Goal: Transaction & Acquisition: Book appointment/travel/reservation

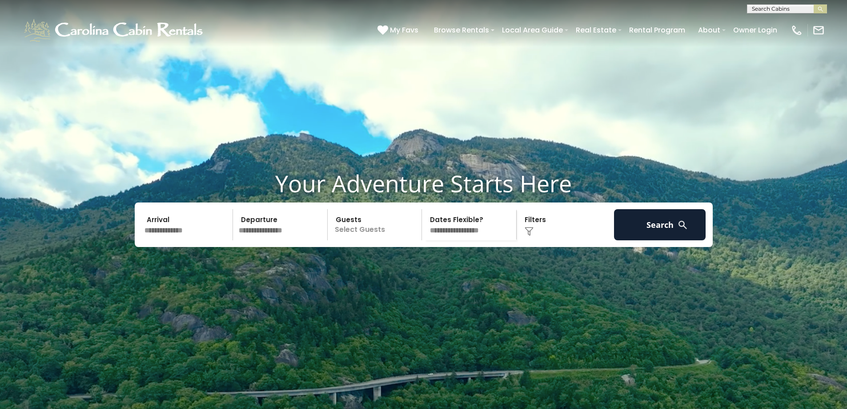
click at [170, 240] on input "text" at bounding box center [187, 224] width 92 height 31
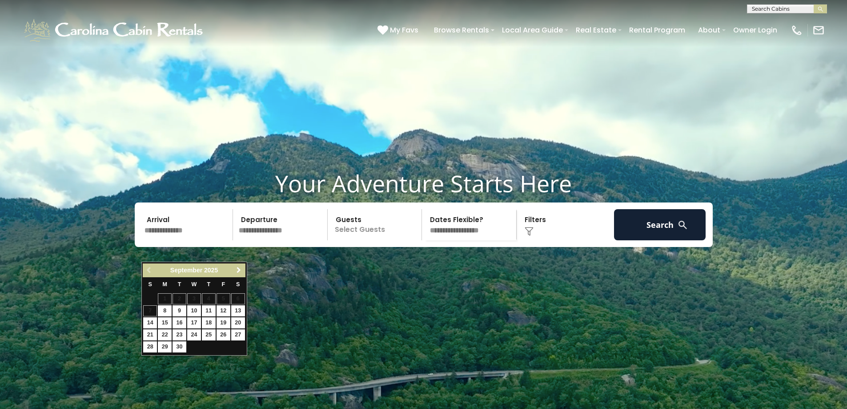
click at [239, 270] on span "Next" at bounding box center [238, 269] width 7 height 7
click at [238, 333] on link "22" at bounding box center [238, 334] width 14 height 11
type input "********"
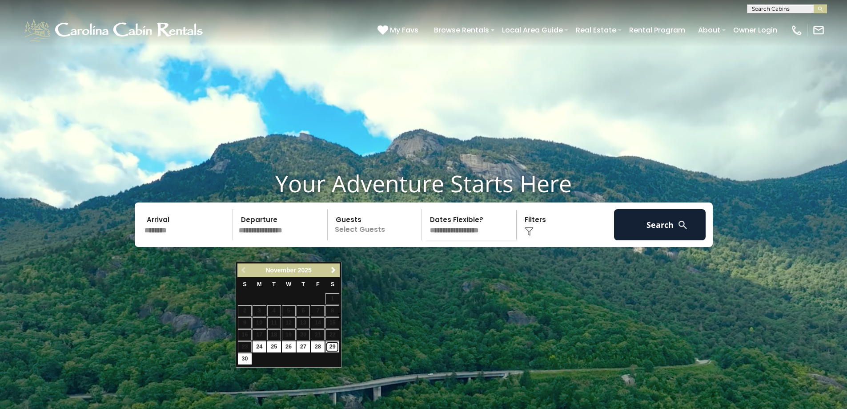
click at [334, 345] on link "29" at bounding box center [332, 346] width 14 height 11
type input "********"
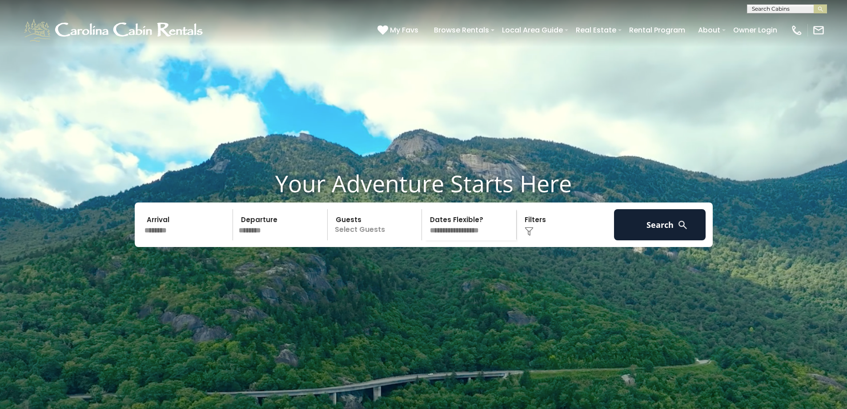
click at [361, 240] on p "Select Guests" at bounding box center [376, 224] width 92 height 31
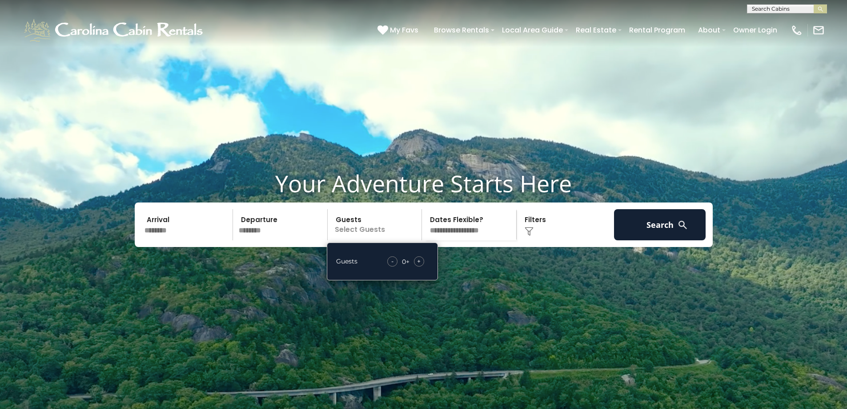
click at [418, 265] on span "+" at bounding box center [419, 260] width 4 height 9
click at [419, 265] on span "+" at bounding box center [419, 260] width 4 height 9
click at [461, 240] on select "**********" at bounding box center [471, 224] width 92 height 31
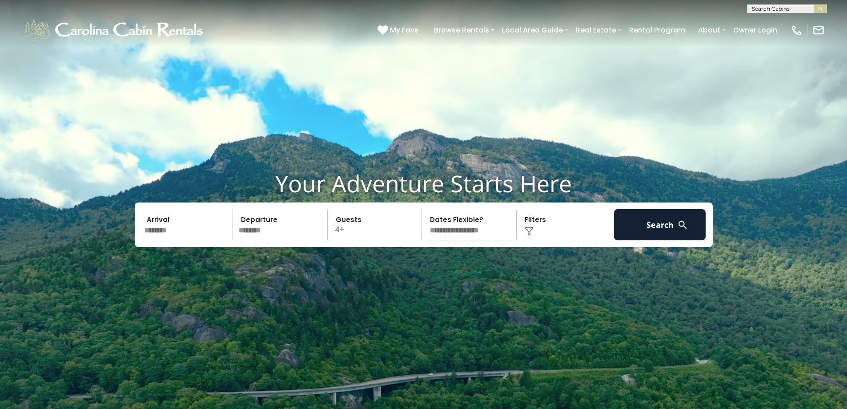
select select "*"
click at [425, 230] on select "**********" at bounding box center [471, 224] width 92 height 31
click at [664, 240] on button "Search" at bounding box center [660, 224] width 92 height 31
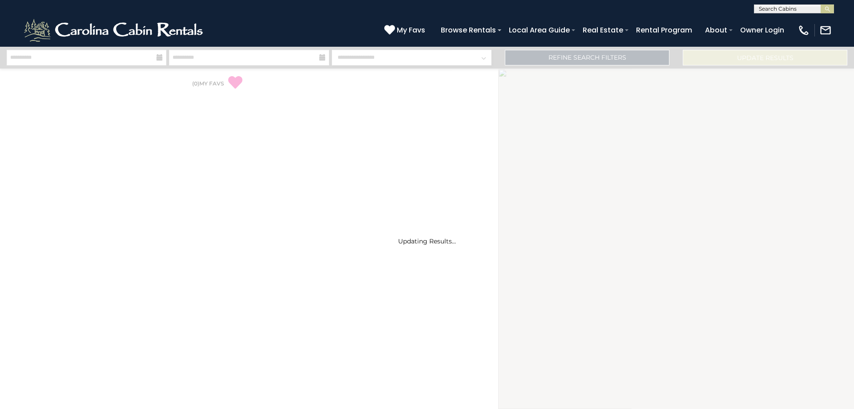
select select "*"
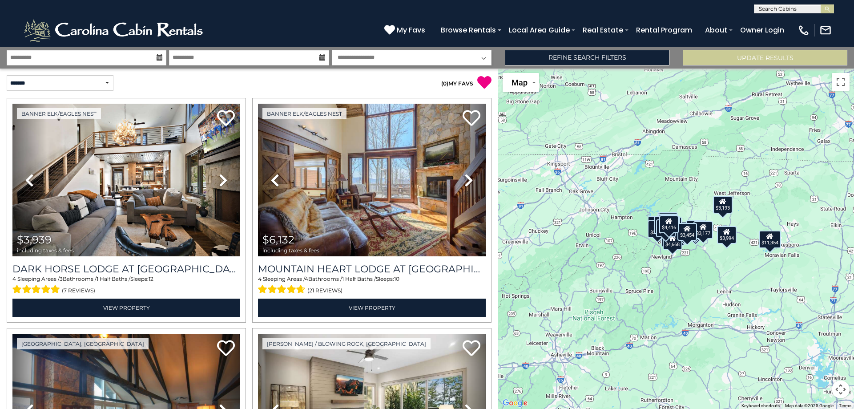
click at [408, 58] on select "**********" at bounding box center [412, 58] width 160 height 16
click at [325, 33] on div "(828) 295-6000 My Favs Browse Rentals Local Area Guide Activities & Attractions…" at bounding box center [427, 29] width 854 height 33
click at [597, 58] on link "Refine Search Filters" at bounding box center [587, 58] width 164 height 16
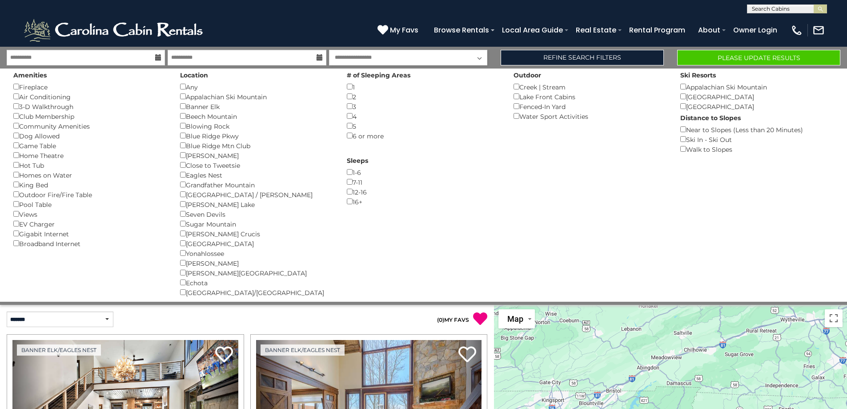
click at [17, 197] on div "Outdoor Fire/Fire Table ()" at bounding box center [89, 194] width 153 height 10
click at [758, 56] on button "Please Update Results" at bounding box center [758, 58] width 163 height 16
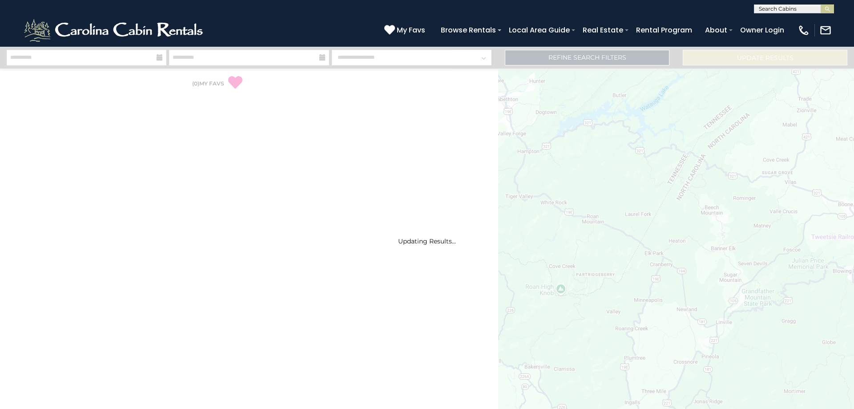
select select "*"
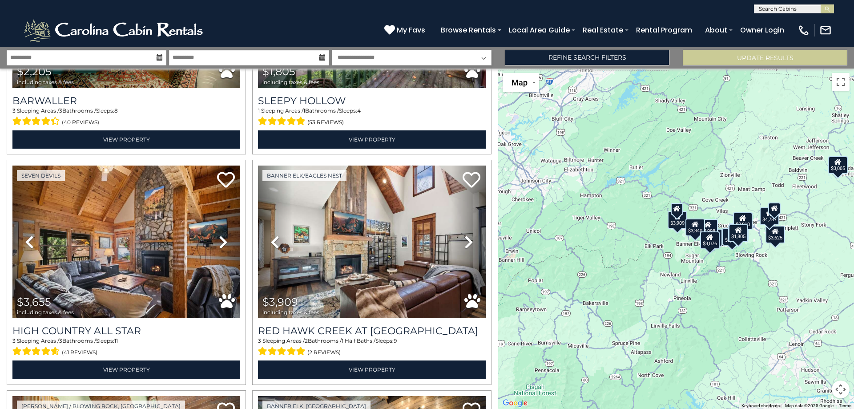
scroll to position [171, 0]
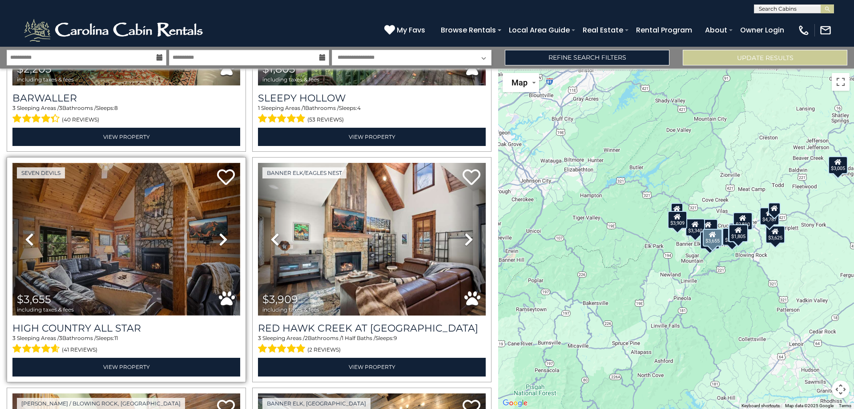
click at [150, 236] on img at bounding box center [126, 239] width 228 height 152
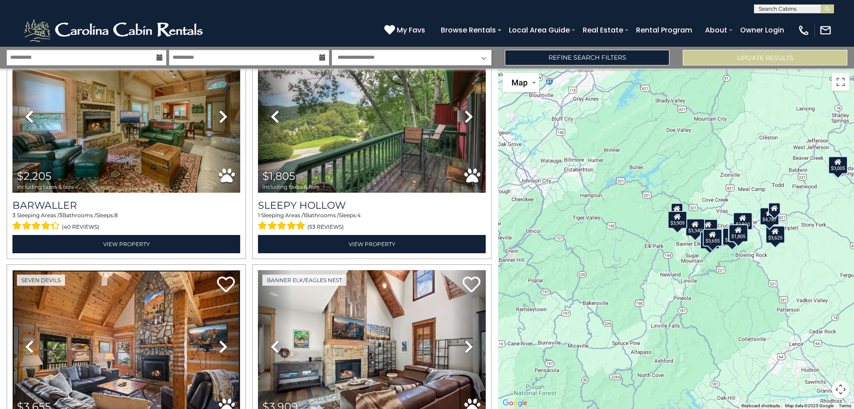
scroll to position [0, 0]
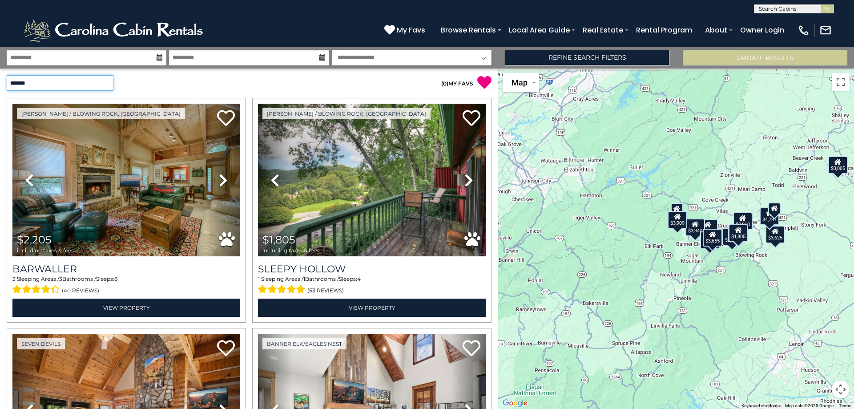
click at [109, 82] on select "**********" at bounding box center [60, 83] width 107 height 16
select select "*****"
click at [7, 75] on select "**********" at bounding box center [60, 83] width 107 height 16
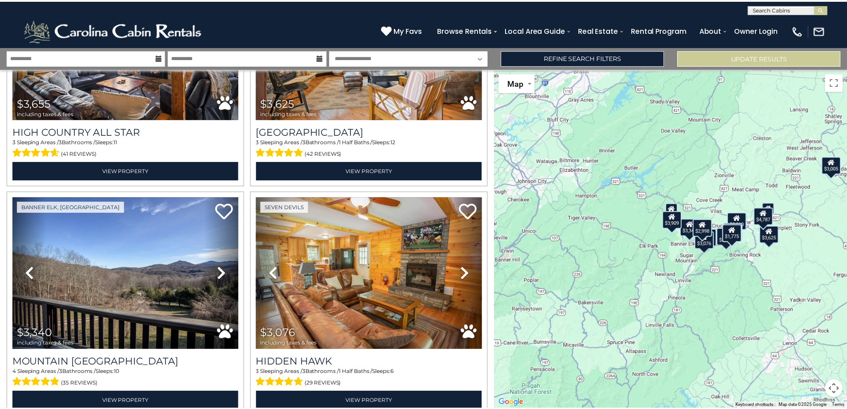
scroll to position [372, 0]
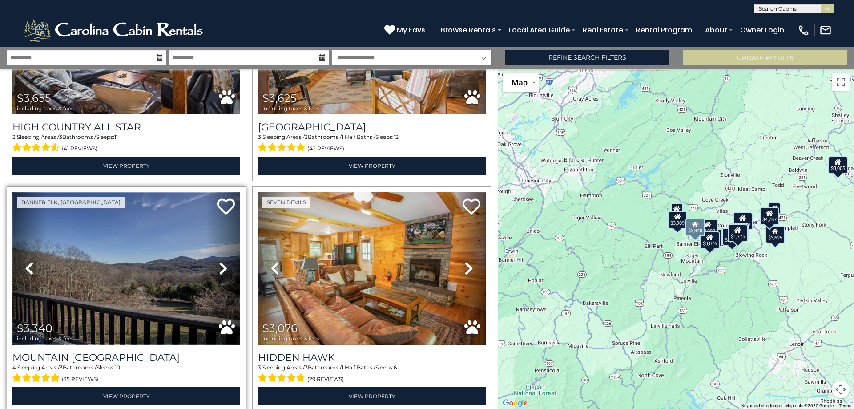
click at [116, 258] on img at bounding box center [126, 268] width 228 height 152
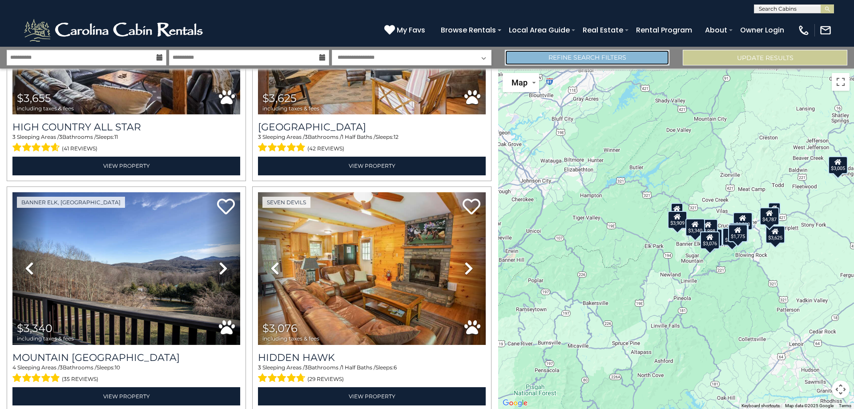
click at [594, 56] on link "Refine Search Filters" at bounding box center [587, 58] width 164 height 16
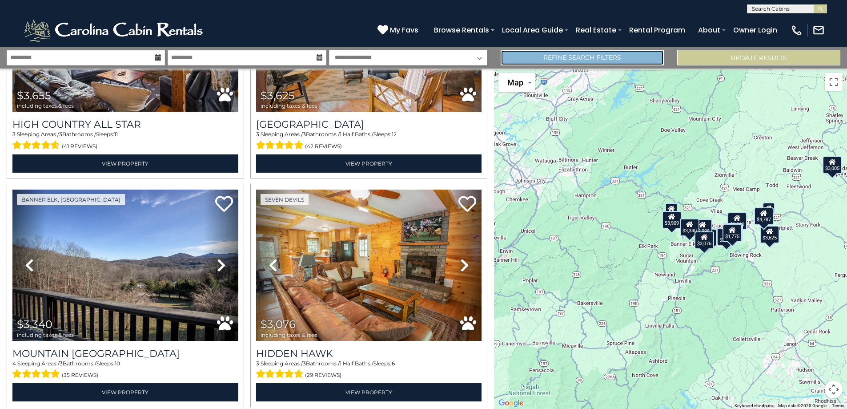
scroll to position [370, 0]
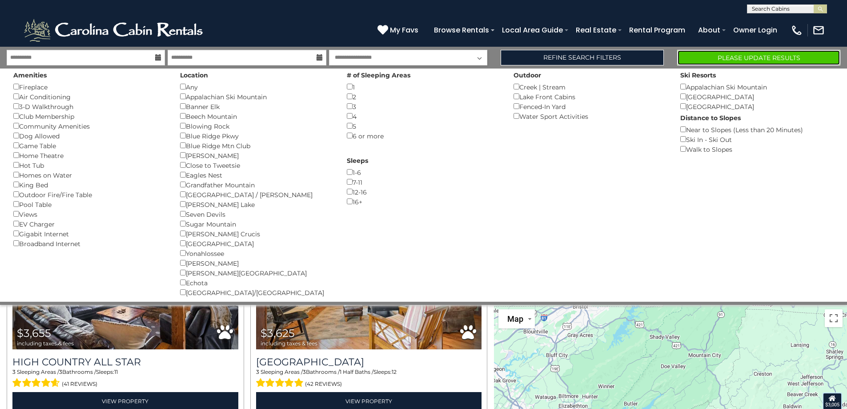
click at [756, 58] on button "Please Update Results" at bounding box center [758, 58] width 163 height 16
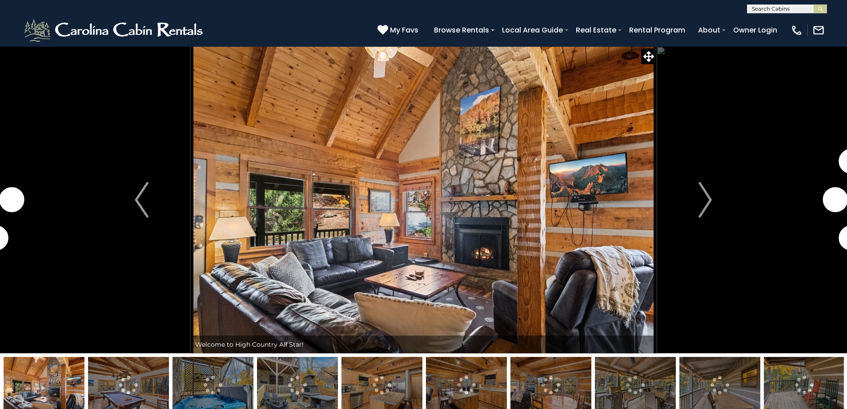
click at [706, 203] on img "Next" at bounding box center [704, 200] width 13 height 36
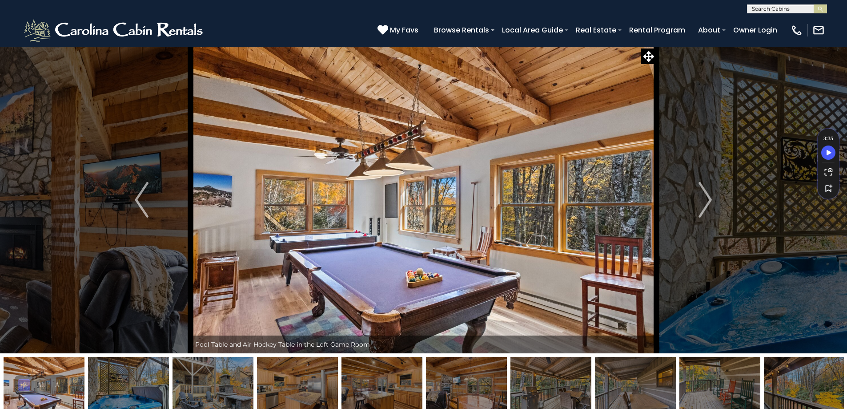
click at [706, 203] on img "Next" at bounding box center [704, 200] width 13 height 36
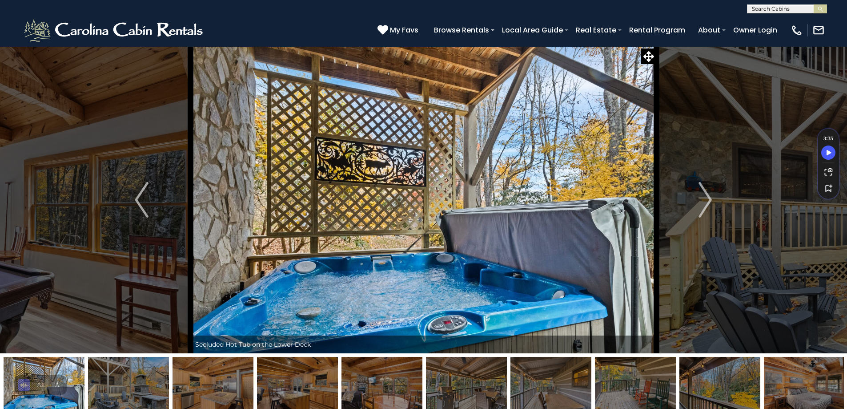
click at [706, 203] on img "Next" at bounding box center [704, 200] width 13 height 36
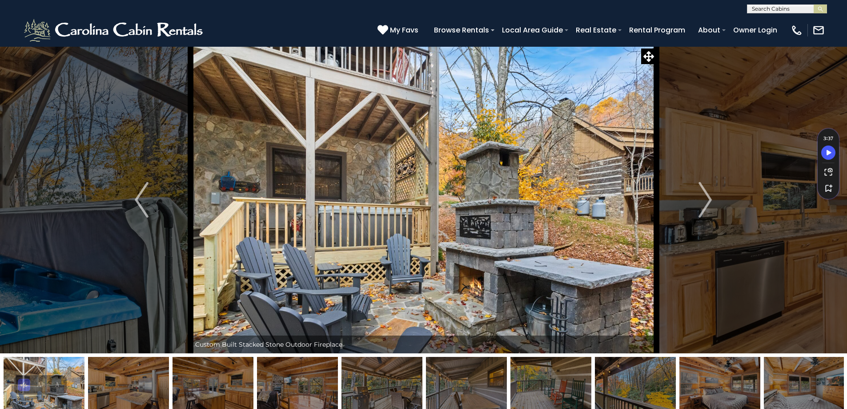
click at [706, 203] on img "Next" at bounding box center [704, 200] width 13 height 36
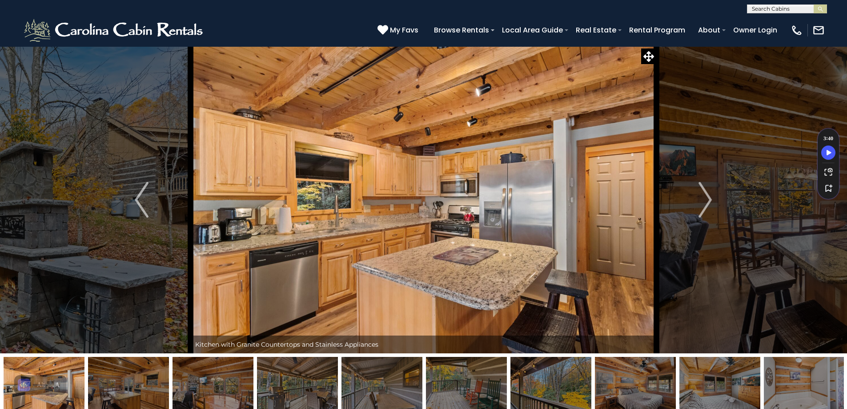
click at [706, 203] on img "Next" at bounding box center [704, 200] width 13 height 36
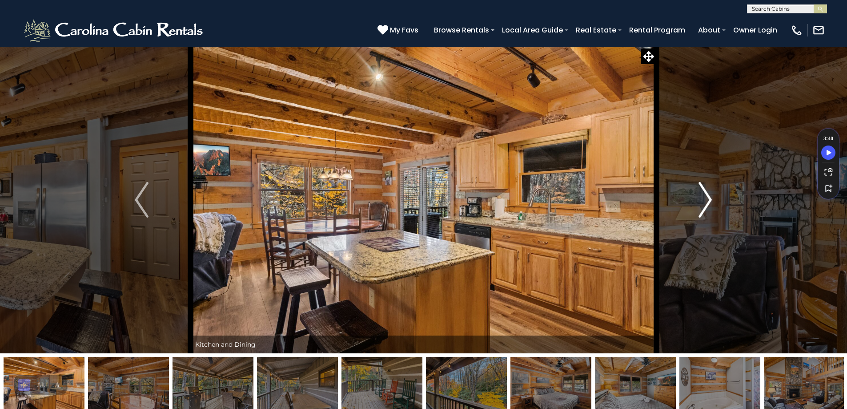
click at [707, 203] on img "Next" at bounding box center [704, 200] width 13 height 36
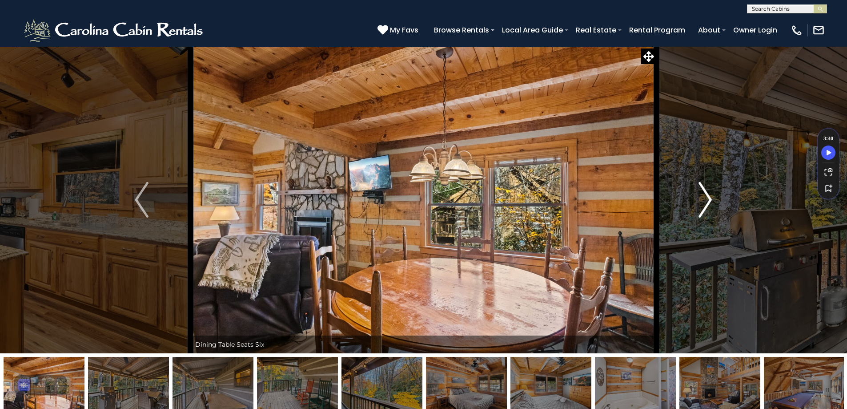
click at [707, 203] on img "Next" at bounding box center [704, 200] width 13 height 36
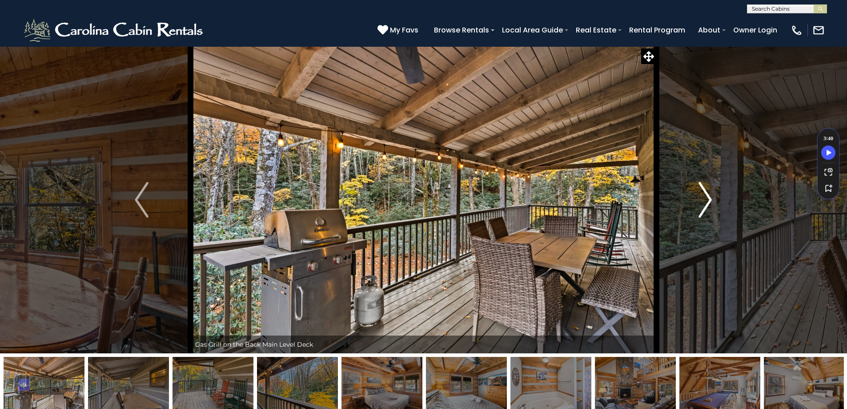
click at [707, 203] on img "Next" at bounding box center [704, 200] width 13 height 36
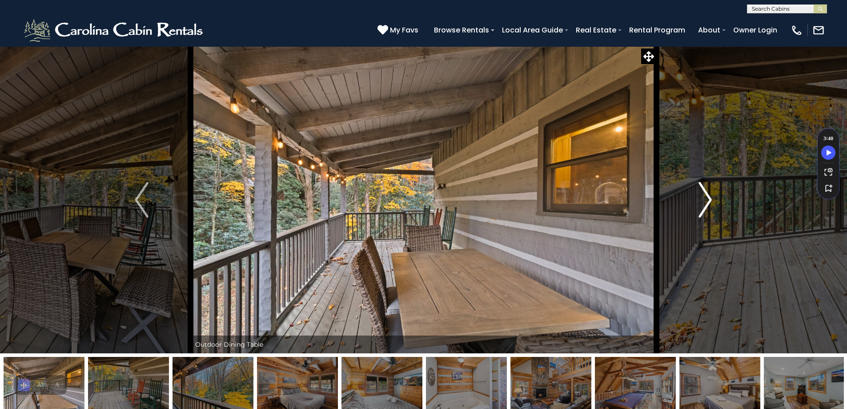
click at [707, 203] on img "Next" at bounding box center [704, 200] width 13 height 36
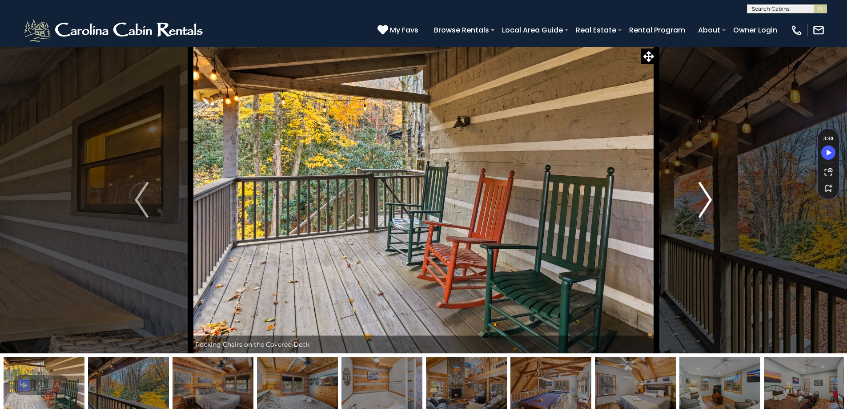
click at [707, 203] on img "Next" at bounding box center [704, 200] width 13 height 36
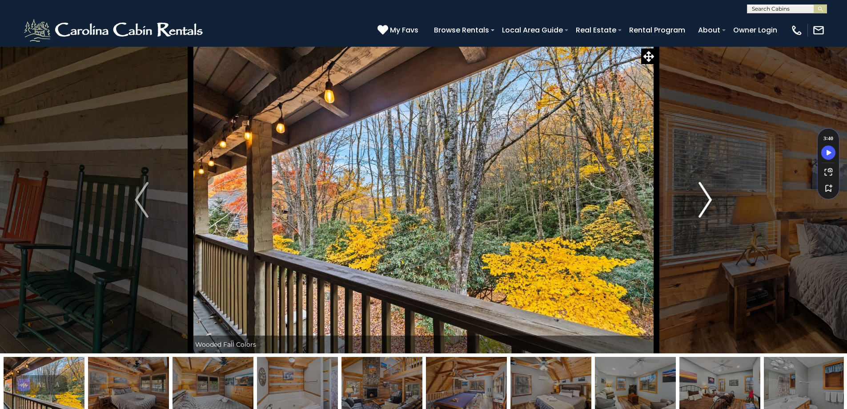
click at [707, 203] on img "Next" at bounding box center [704, 200] width 13 height 36
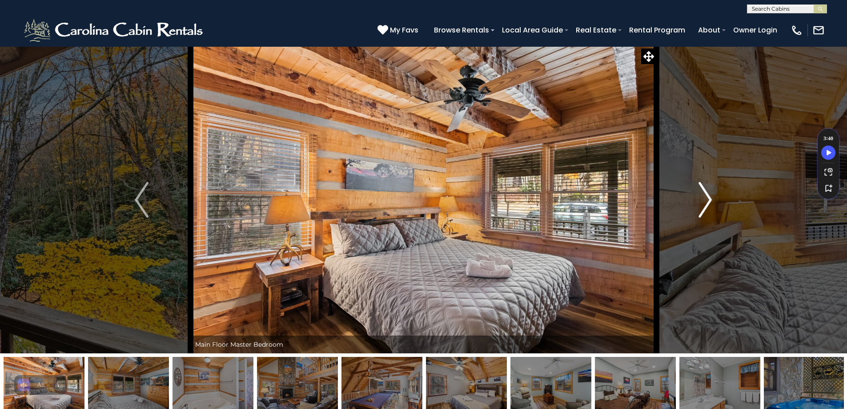
click at [707, 203] on img "Next" at bounding box center [704, 200] width 13 height 36
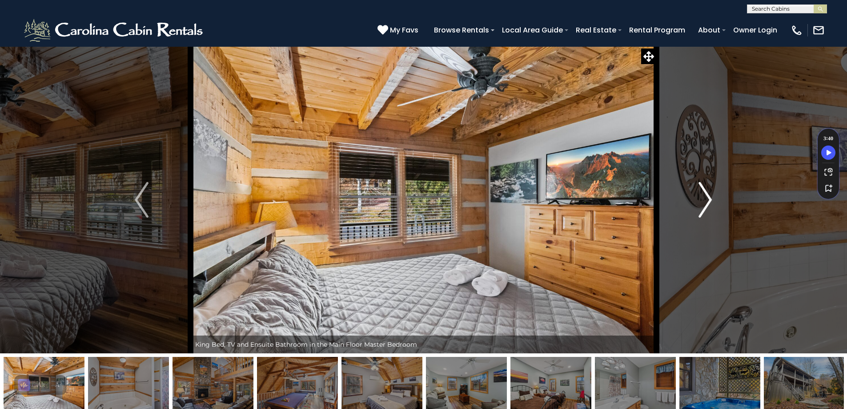
click at [707, 203] on img "Next" at bounding box center [704, 200] width 13 height 36
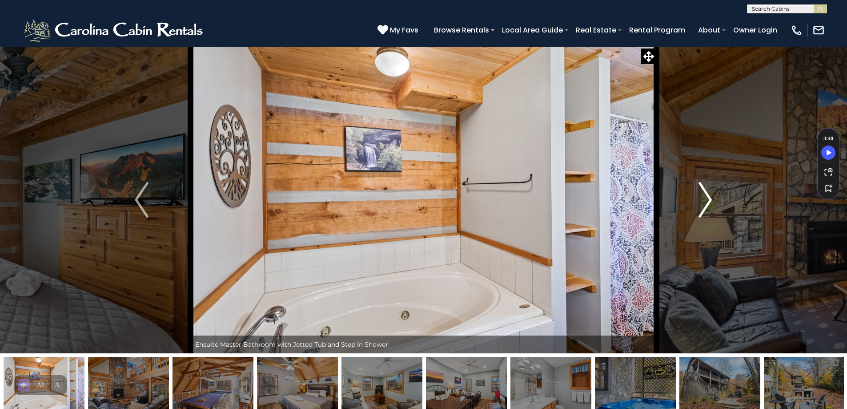
click at [707, 203] on img "Next" at bounding box center [704, 200] width 13 height 36
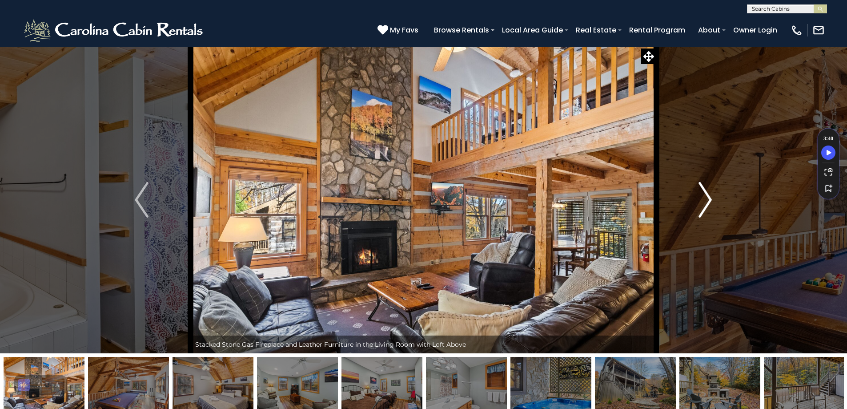
click at [707, 202] on img "Next" at bounding box center [704, 200] width 13 height 36
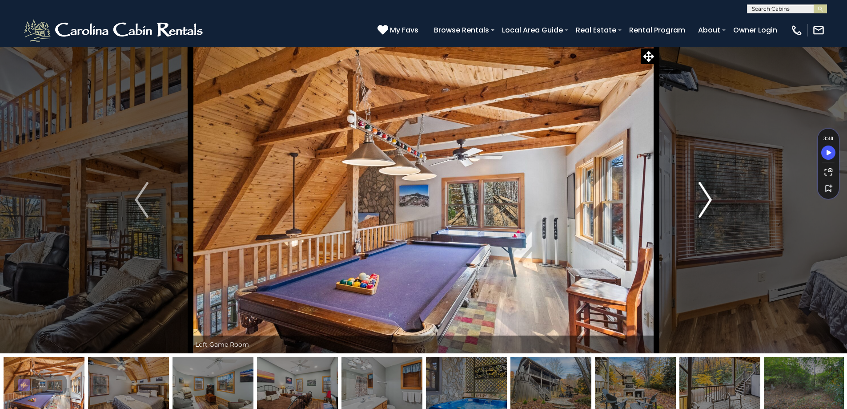
click at [707, 202] on img "Next" at bounding box center [704, 200] width 13 height 36
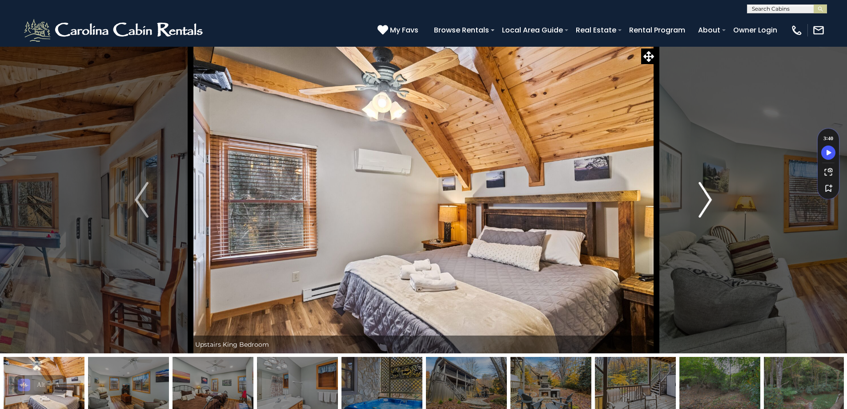
click at [707, 202] on img "Next" at bounding box center [704, 200] width 13 height 36
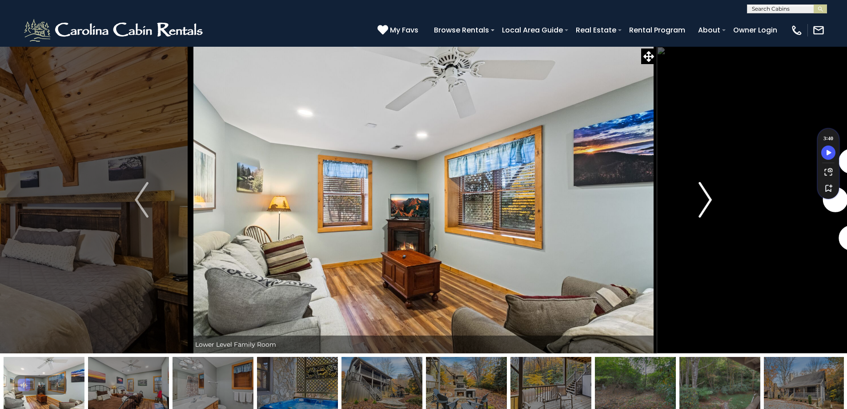
click at [707, 202] on img "Next" at bounding box center [704, 200] width 13 height 36
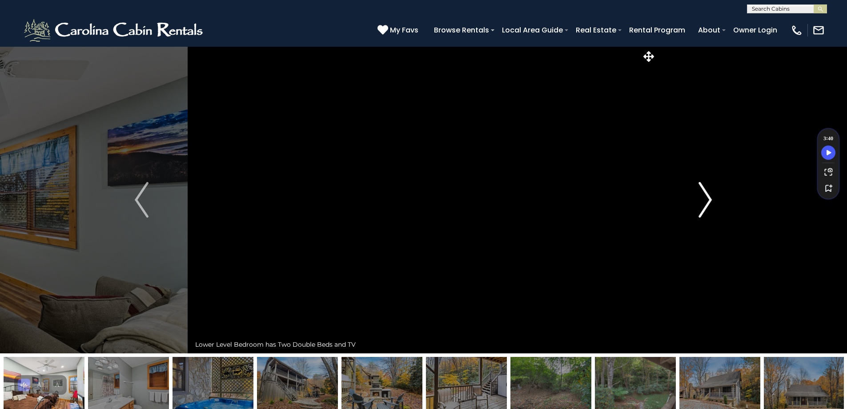
click at [707, 202] on img "Next" at bounding box center [704, 200] width 13 height 36
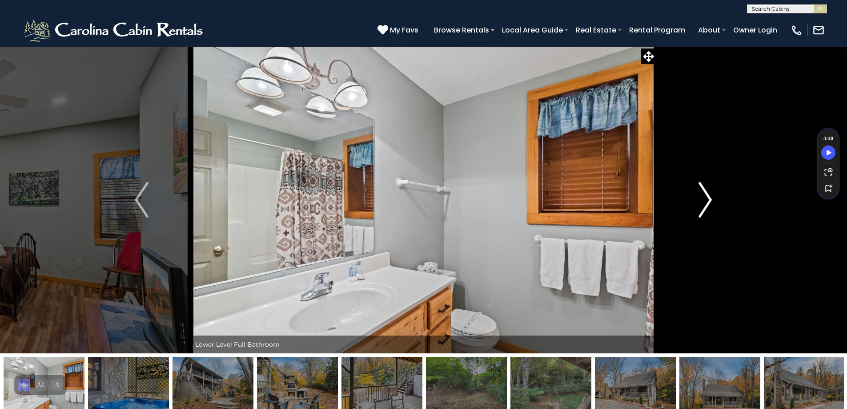
click at [708, 202] on img "Next" at bounding box center [704, 200] width 13 height 36
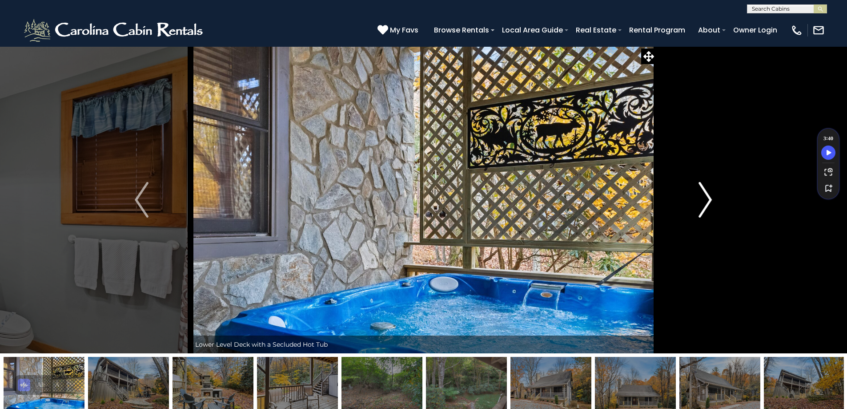
click at [708, 202] on img "Next" at bounding box center [704, 200] width 13 height 36
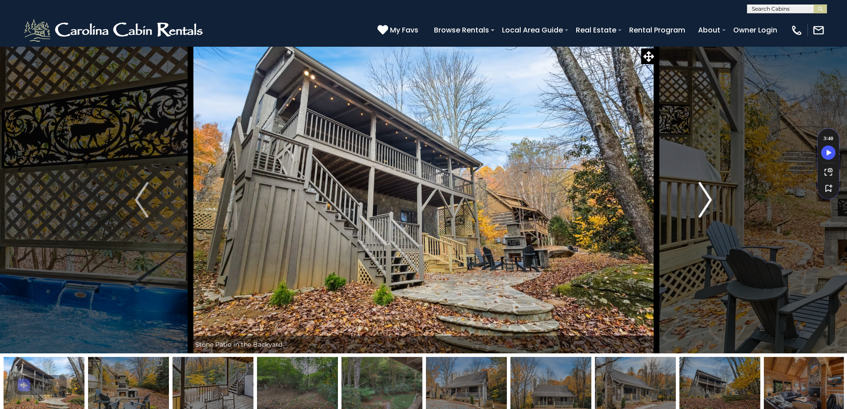
click at [708, 202] on img "Next" at bounding box center [704, 200] width 13 height 36
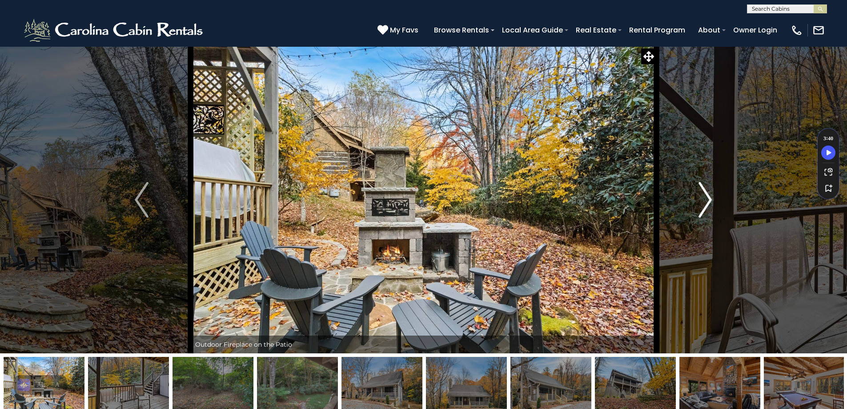
click at [708, 202] on img "Next" at bounding box center [704, 200] width 13 height 36
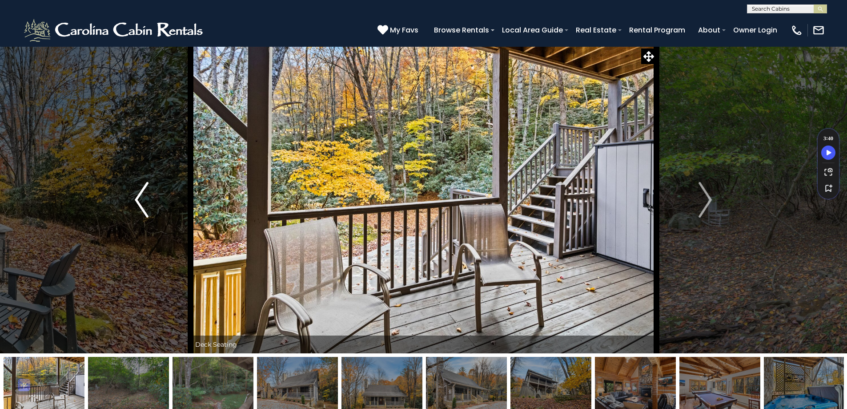
click at [141, 193] on img "Previous" at bounding box center [141, 200] width 13 height 36
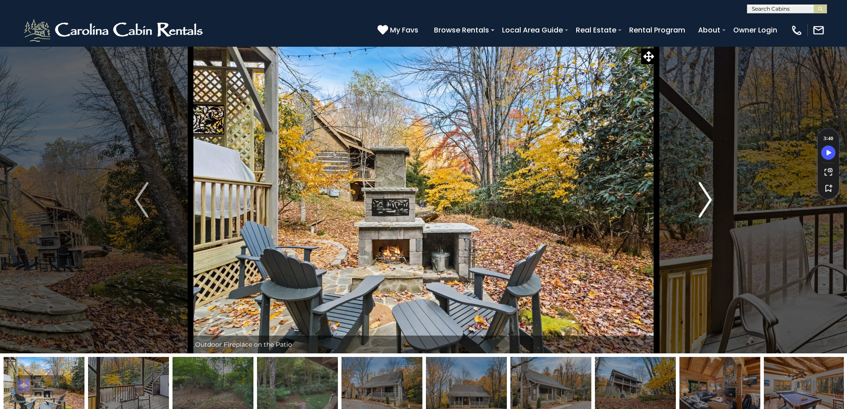
click at [703, 207] on img "Next" at bounding box center [704, 200] width 13 height 36
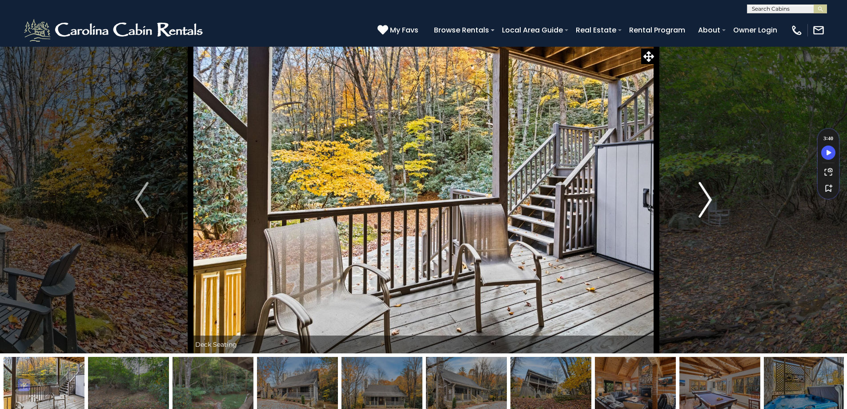
click at [703, 208] on img "Next" at bounding box center [704, 200] width 13 height 36
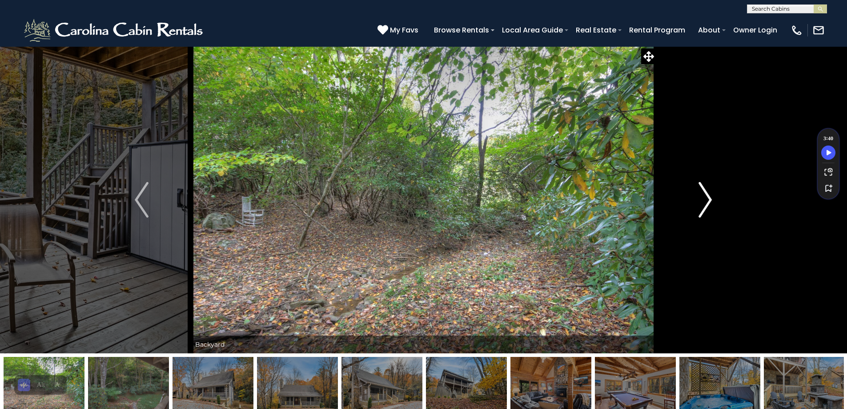
click at [703, 208] on img "Next" at bounding box center [704, 200] width 13 height 36
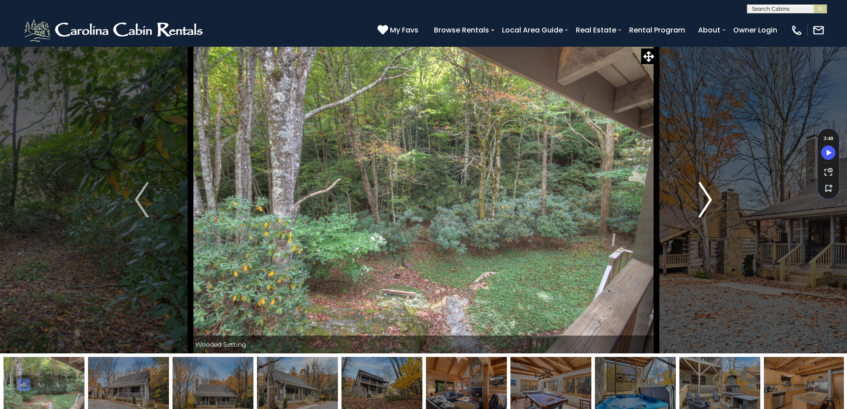
click at [703, 208] on img "Next" at bounding box center [704, 200] width 13 height 36
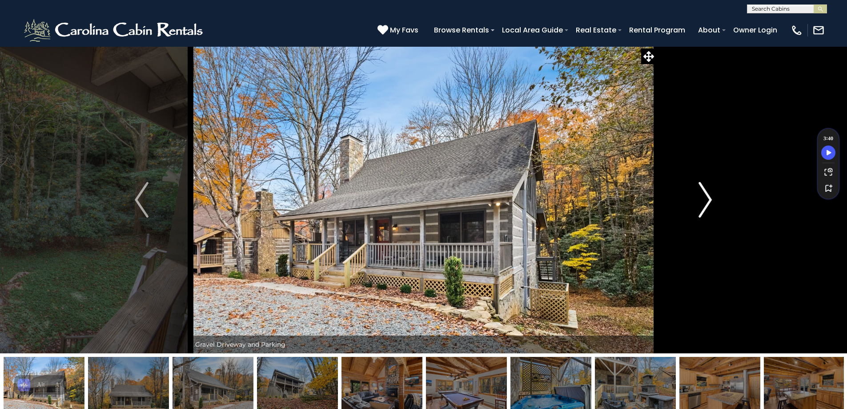
click at [703, 208] on img "Next" at bounding box center [704, 200] width 13 height 36
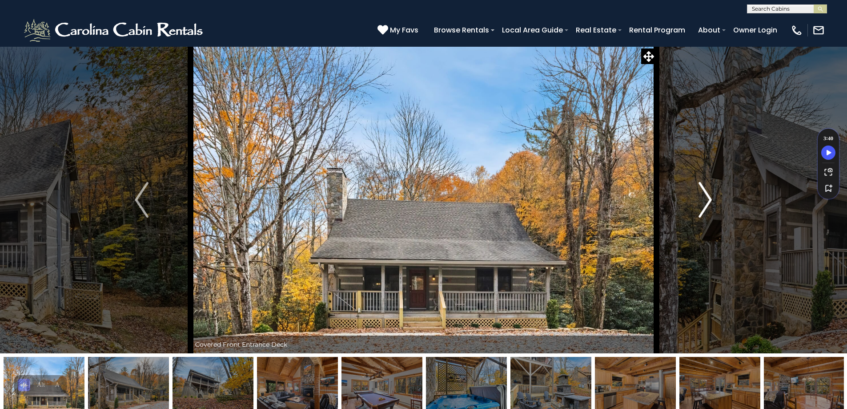
click at [703, 208] on img "Next" at bounding box center [704, 200] width 13 height 36
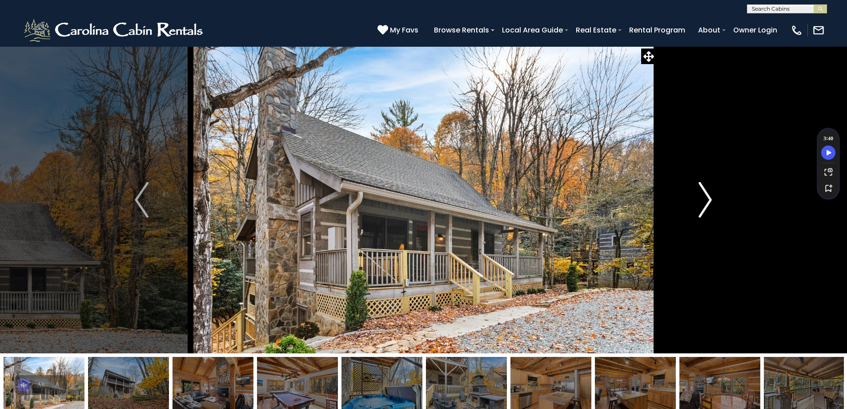
click at [703, 208] on img "Next" at bounding box center [704, 200] width 13 height 36
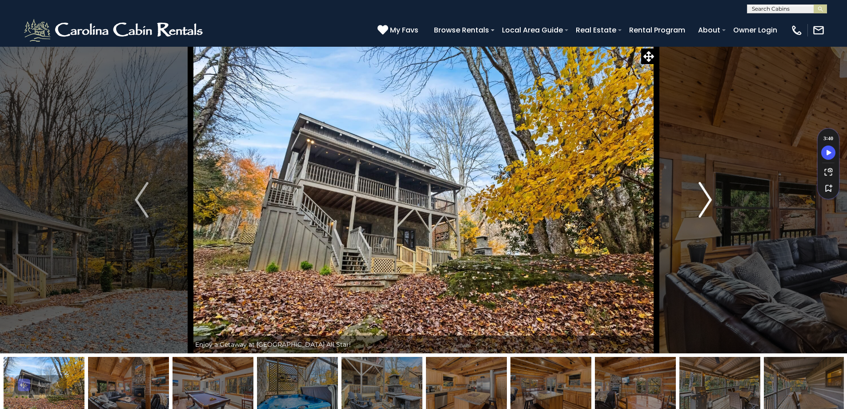
click at [703, 208] on img "Next" at bounding box center [704, 200] width 13 height 36
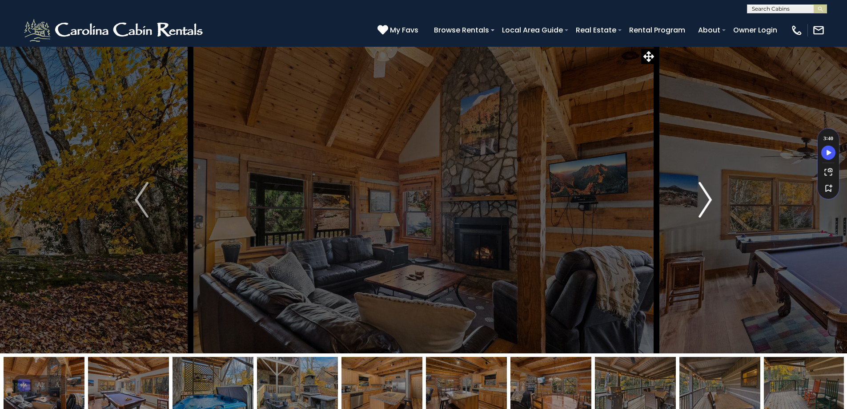
click at [703, 208] on img "Next" at bounding box center [704, 200] width 13 height 36
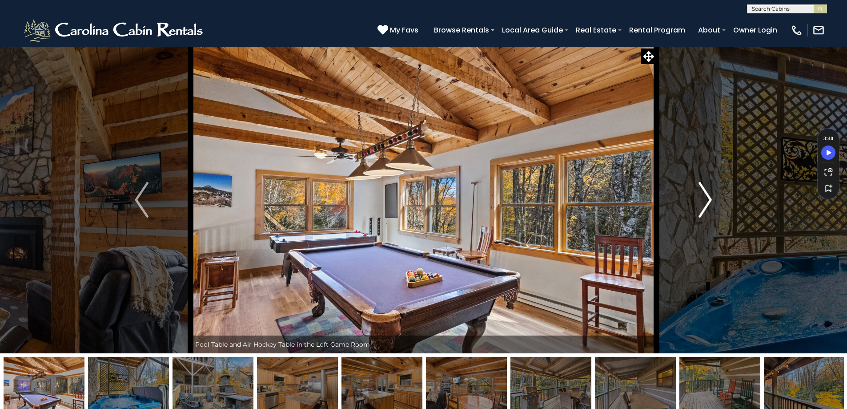
click at [703, 208] on img "Next" at bounding box center [704, 200] width 13 height 36
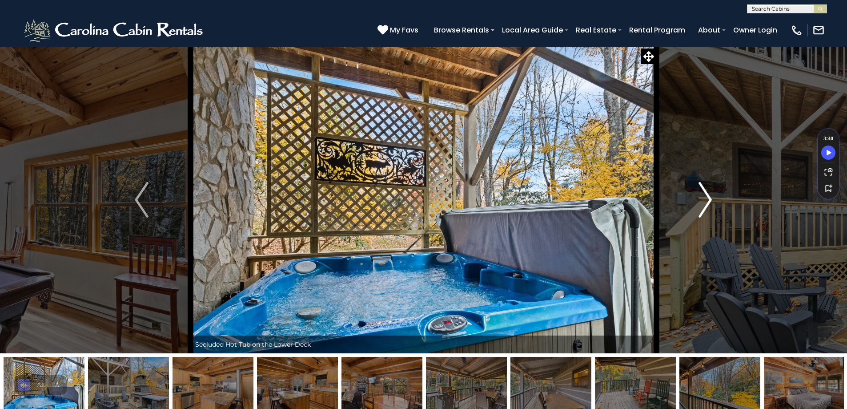
click at [703, 208] on img "Next" at bounding box center [704, 200] width 13 height 36
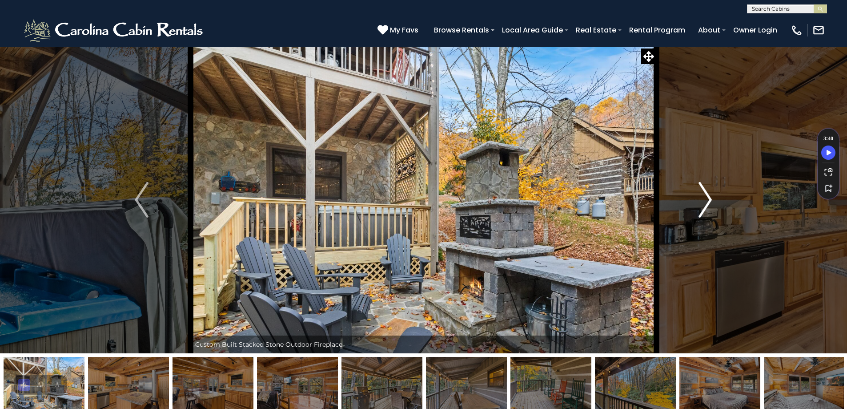
click at [703, 208] on img "Next" at bounding box center [704, 200] width 13 height 36
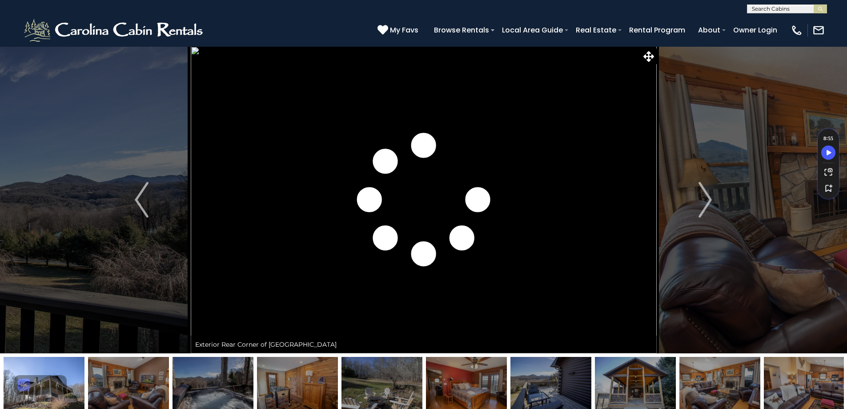
click at [707, 199] on img "Next" at bounding box center [704, 200] width 13 height 36
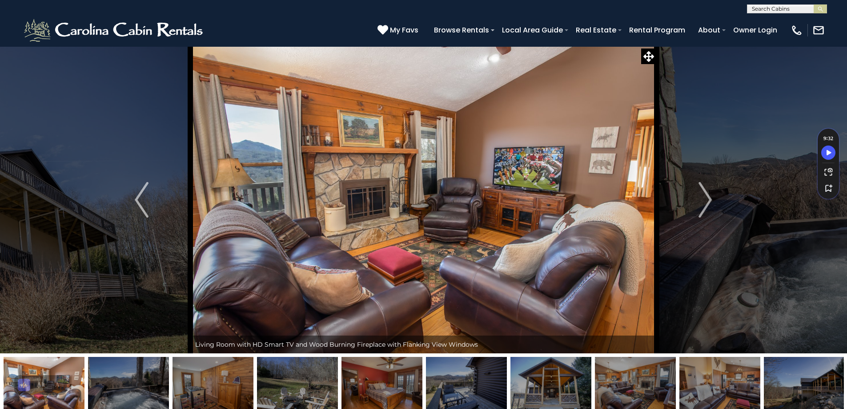
click at [707, 199] on img "Next" at bounding box center [704, 200] width 13 height 36
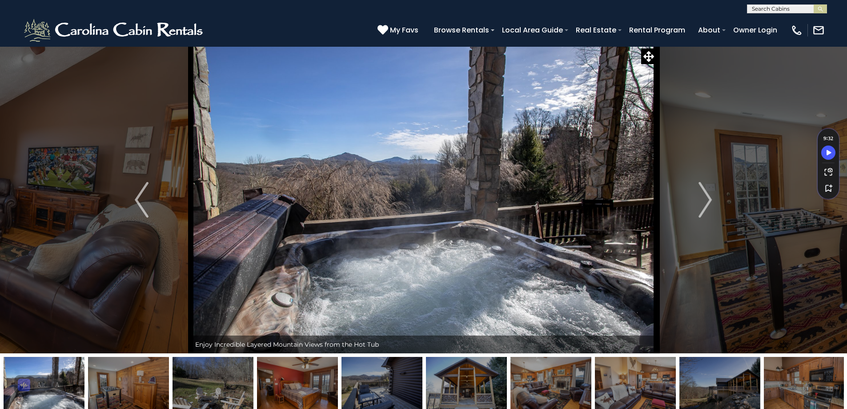
click at [707, 199] on img "Next" at bounding box center [704, 200] width 13 height 36
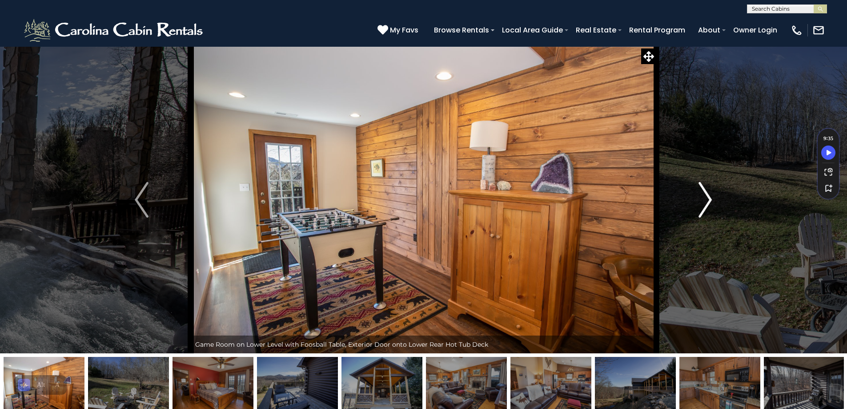
click at [705, 198] on img "Next" at bounding box center [704, 200] width 13 height 36
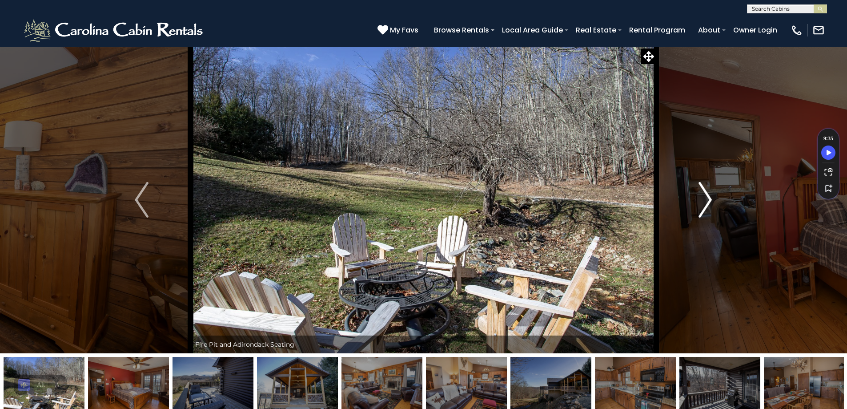
click at [705, 198] on img "Next" at bounding box center [704, 200] width 13 height 36
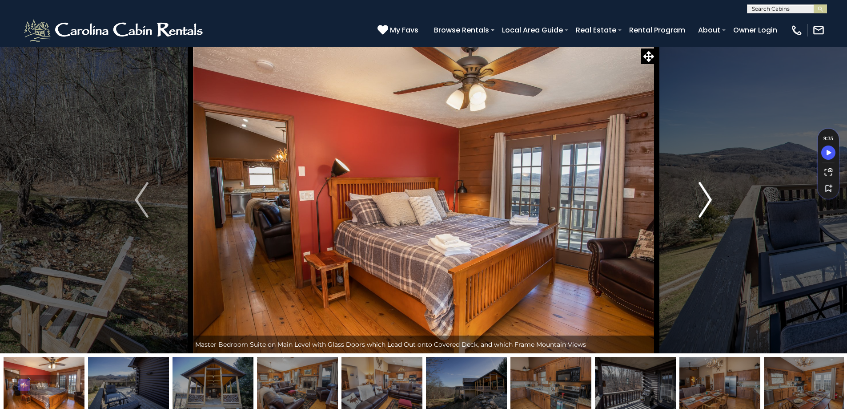
click at [705, 198] on img "Next" at bounding box center [704, 200] width 13 height 36
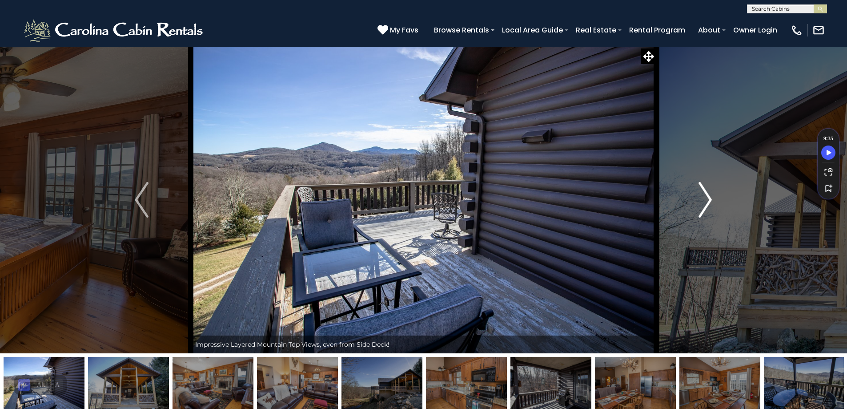
click at [705, 198] on img "Next" at bounding box center [704, 200] width 13 height 36
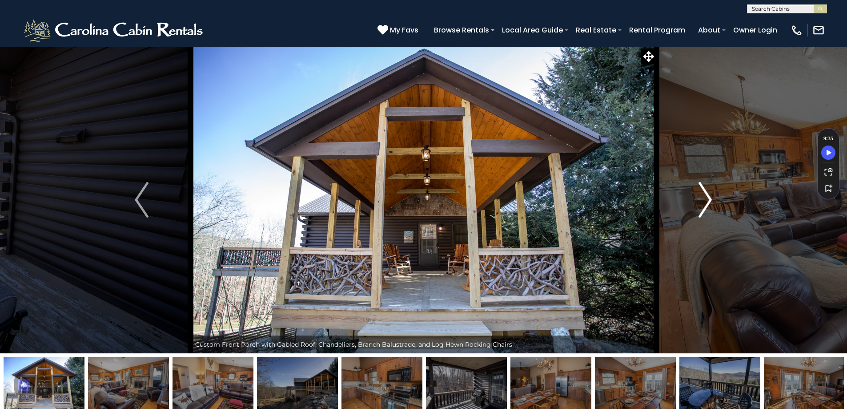
click at [705, 198] on img "Next" at bounding box center [704, 200] width 13 height 36
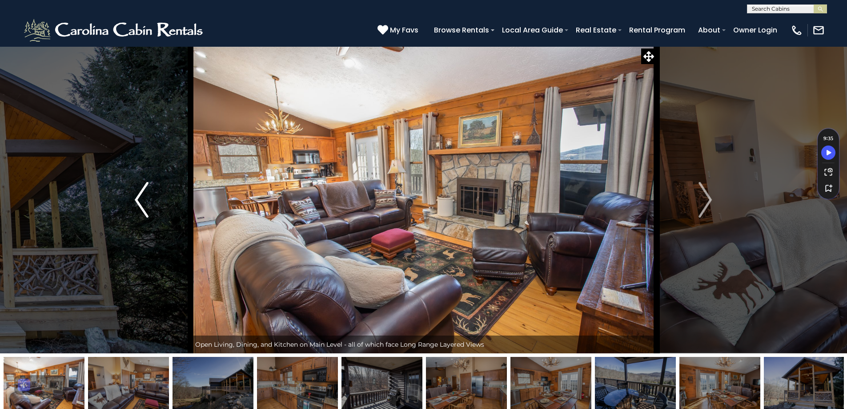
click at [140, 199] on img "Previous" at bounding box center [141, 200] width 13 height 36
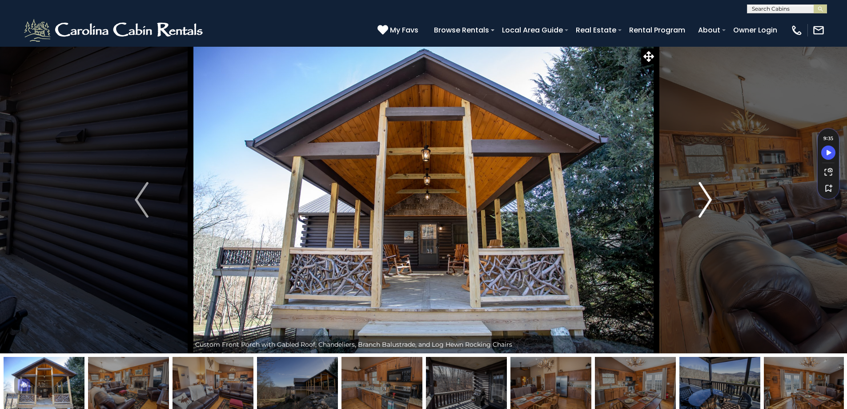
click at [707, 202] on img "Next" at bounding box center [704, 200] width 13 height 36
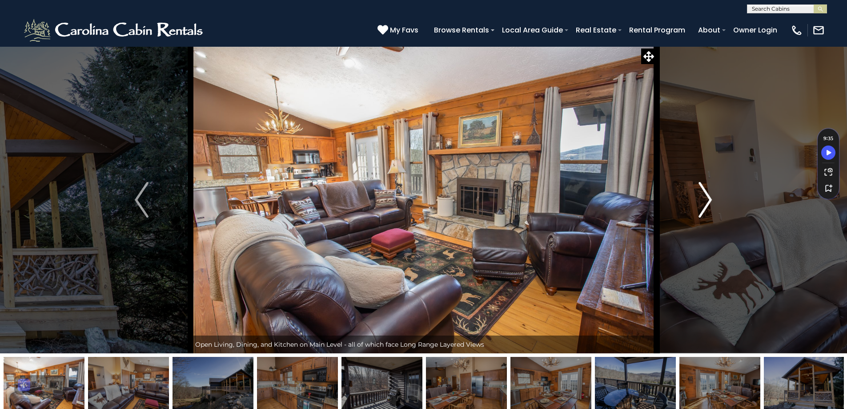
click at [707, 202] on img "Next" at bounding box center [704, 200] width 13 height 36
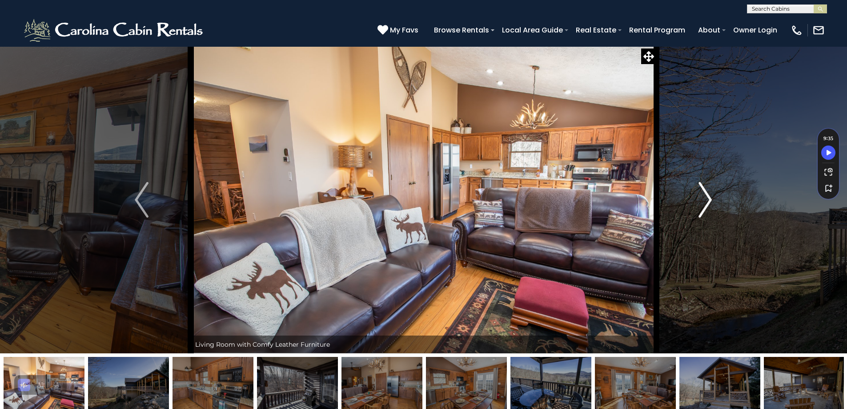
click at [708, 202] on img "Next" at bounding box center [704, 200] width 13 height 36
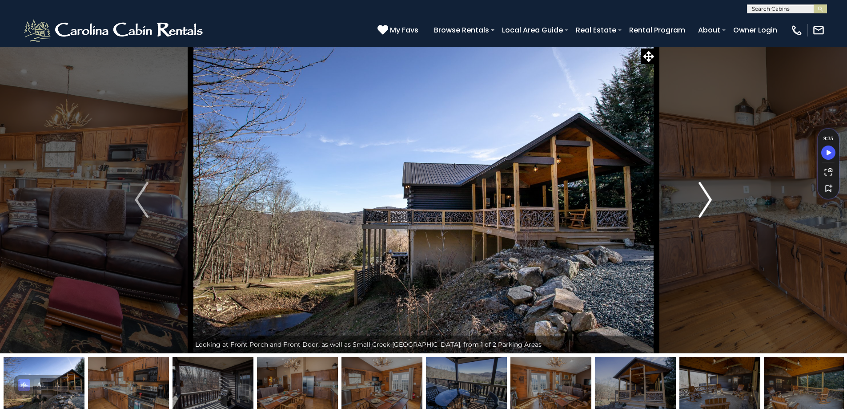
click at [708, 202] on img "Next" at bounding box center [704, 200] width 13 height 36
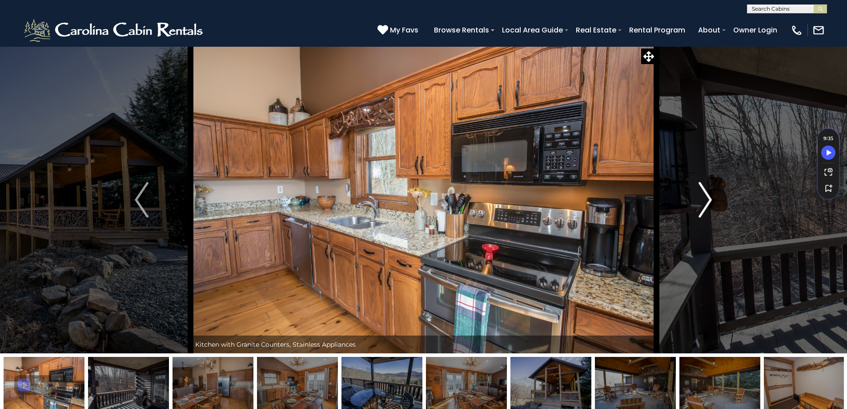
click at [708, 202] on img "Next" at bounding box center [704, 200] width 13 height 36
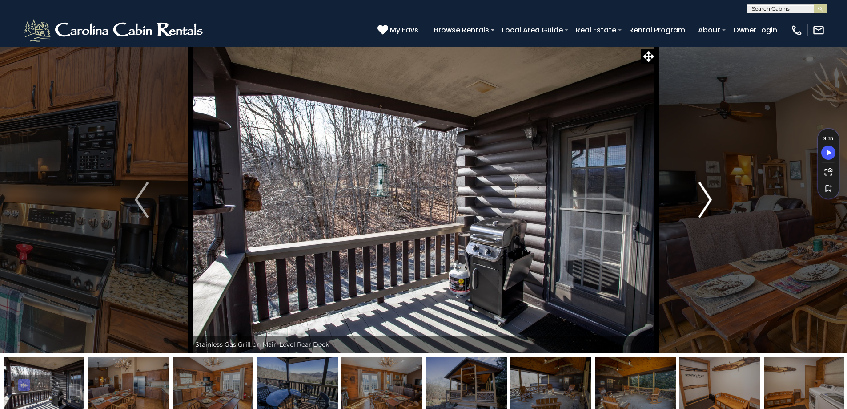
click at [708, 202] on img "Next" at bounding box center [704, 200] width 13 height 36
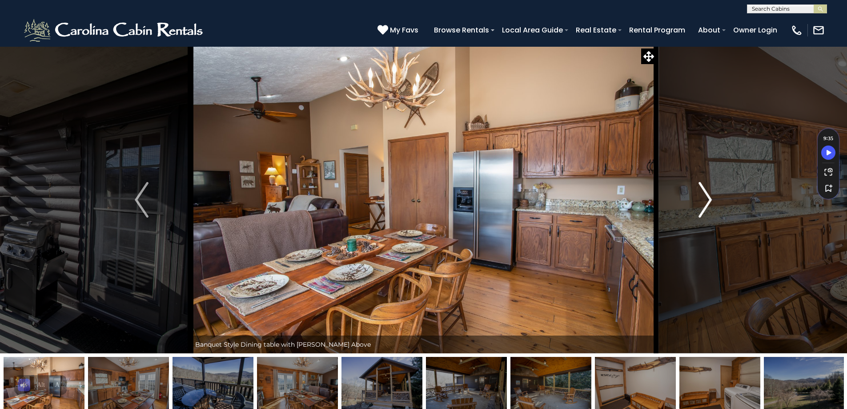
click at [708, 202] on img "Next" at bounding box center [704, 200] width 13 height 36
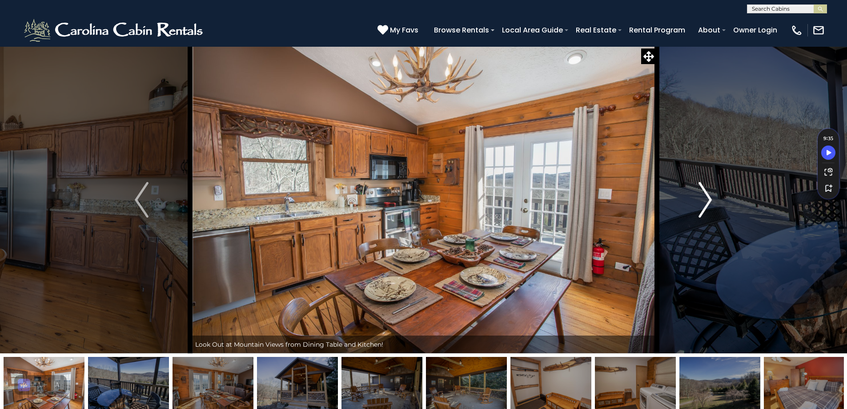
click at [708, 202] on img "Next" at bounding box center [704, 200] width 13 height 36
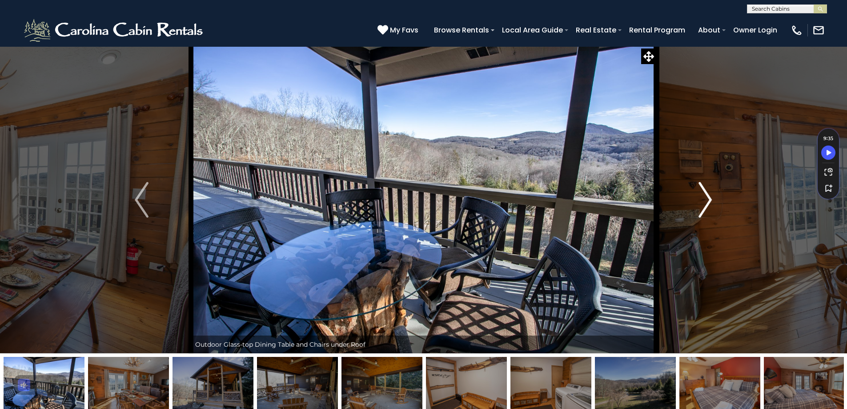
click at [708, 202] on img "Next" at bounding box center [704, 200] width 13 height 36
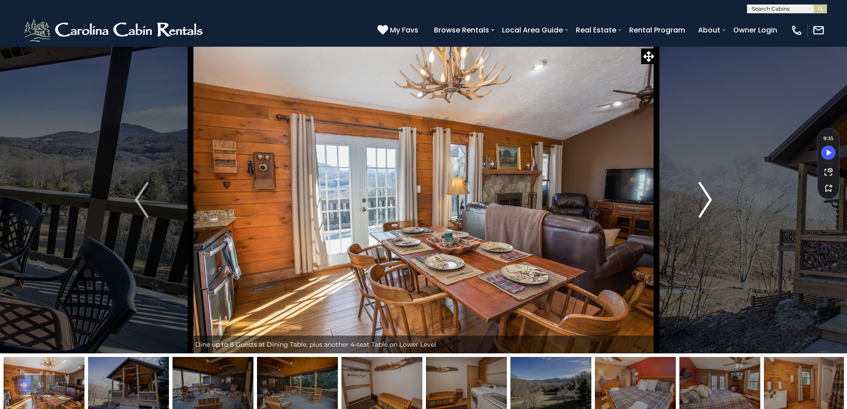
click at [708, 202] on img "Next" at bounding box center [704, 200] width 13 height 36
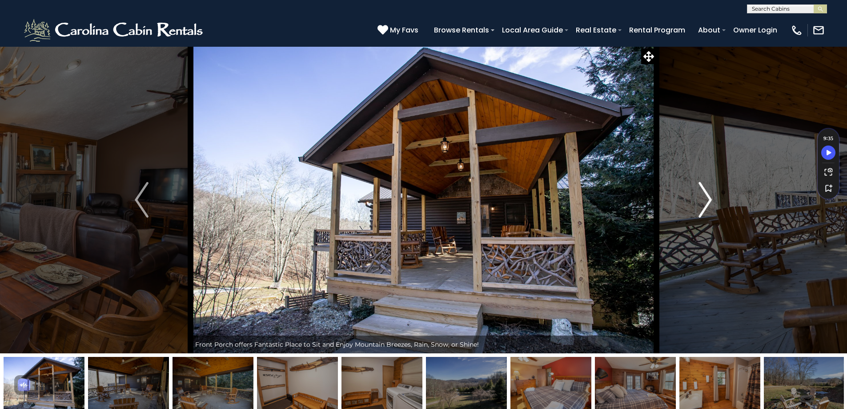
click at [708, 202] on img "Next" at bounding box center [704, 200] width 13 height 36
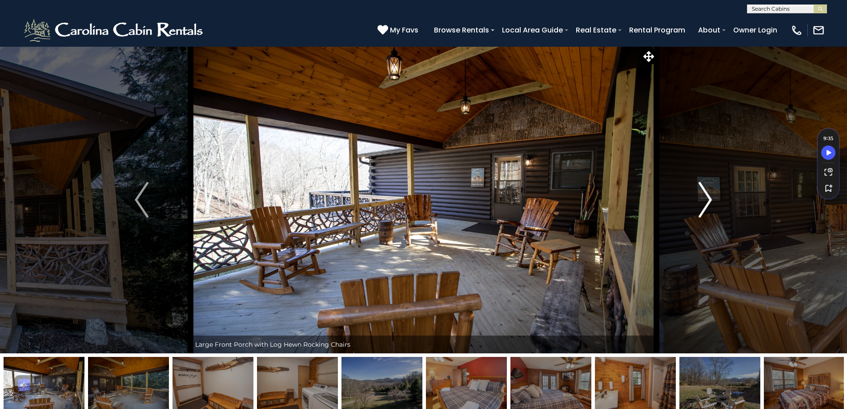
click at [708, 202] on img "Next" at bounding box center [704, 200] width 13 height 36
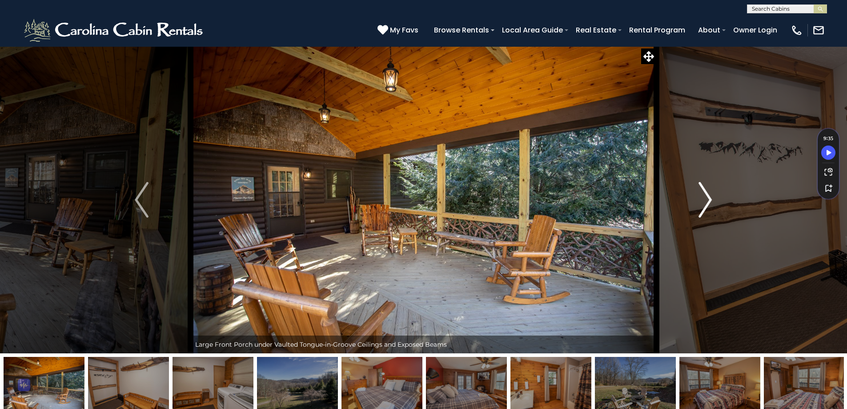
click at [708, 202] on img "Next" at bounding box center [704, 200] width 13 height 36
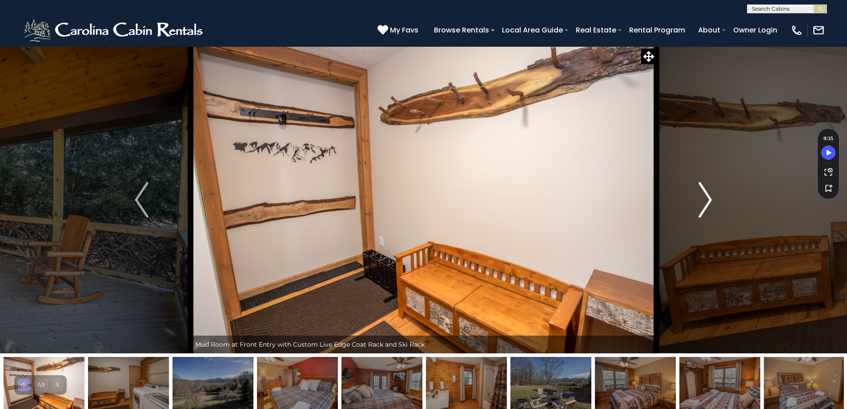
click at [708, 202] on img "Next" at bounding box center [704, 200] width 13 height 36
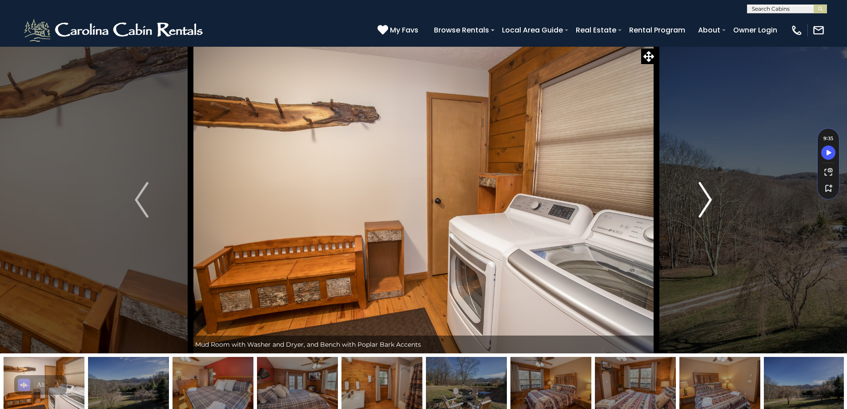
click at [708, 202] on img "Next" at bounding box center [704, 200] width 13 height 36
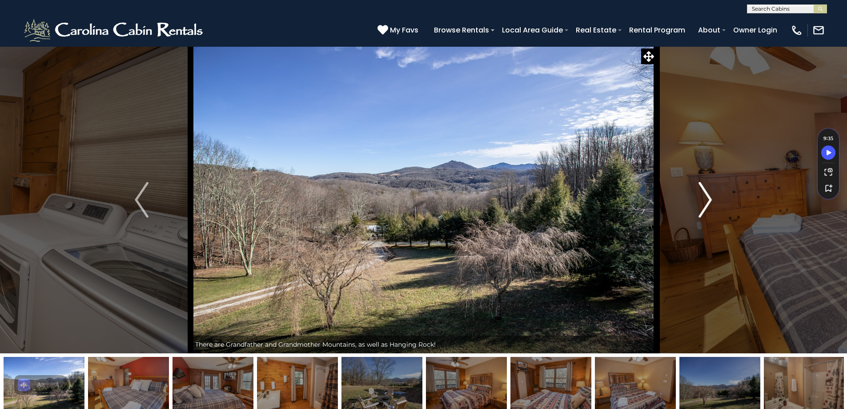
click at [708, 202] on img "Next" at bounding box center [704, 200] width 13 height 36
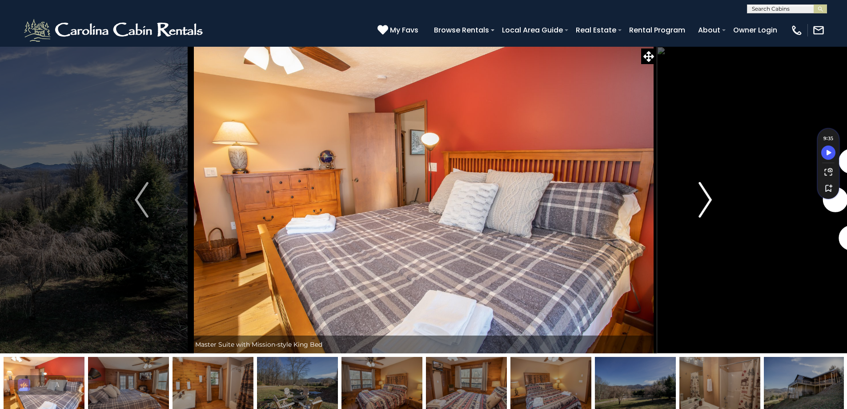
click at [708, 202] on img "Next" at bounding box center [704, 200] width 13 height 36
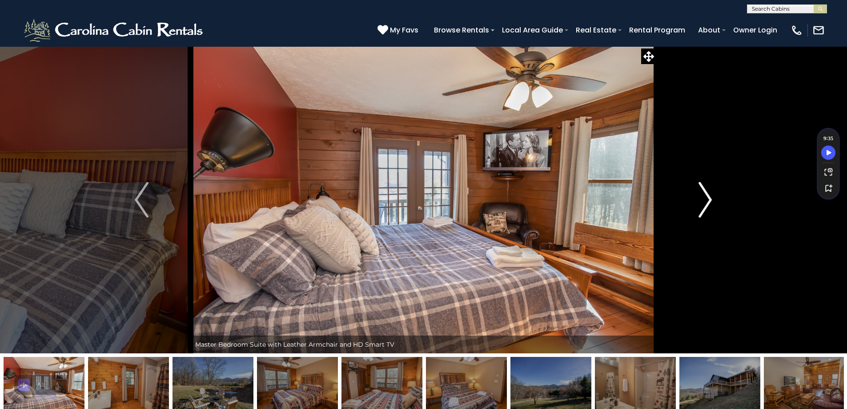
click at [708, 202] on img "Next" at bounding box center [704, 200] width 13 height 36
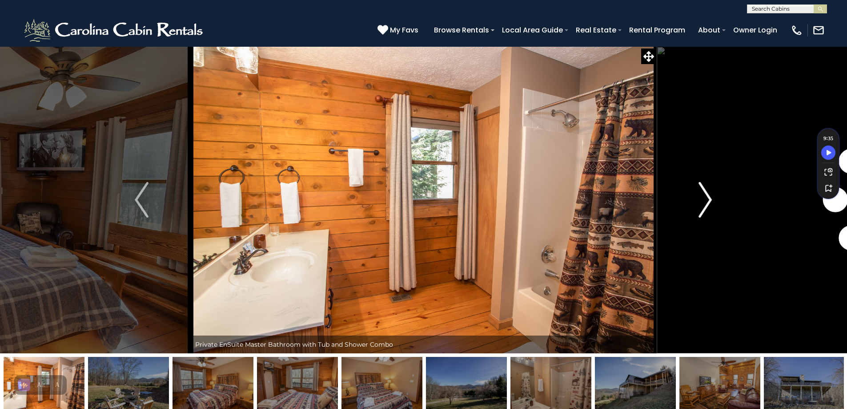
click at [708, 202] on img "Next" at bounding box center [704, 200] width 13 height 36
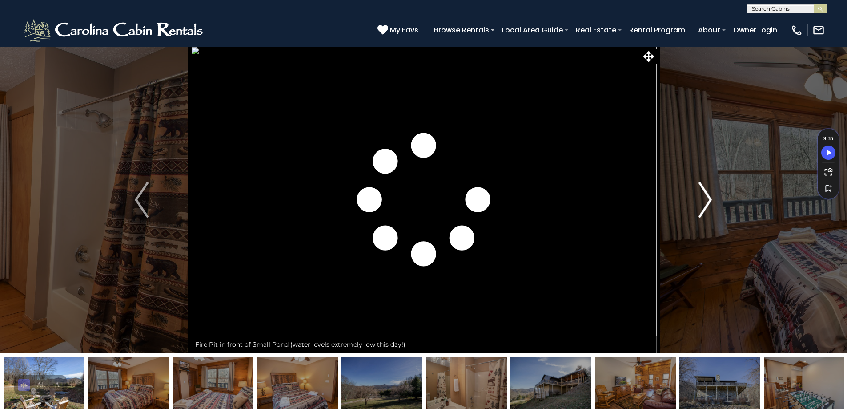
click at [708, 202] on img "Next" at bounding box center [704, 200] width 13 height 36
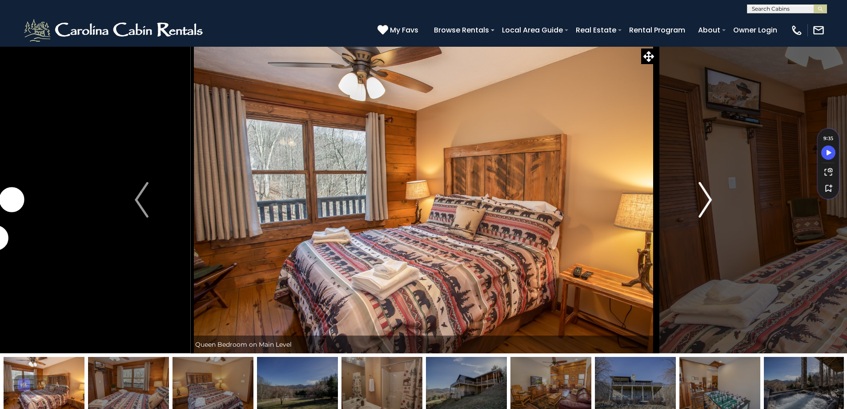
click at [708, 202] on img "Next" at bounding box center [704, 200] width 13 height 36
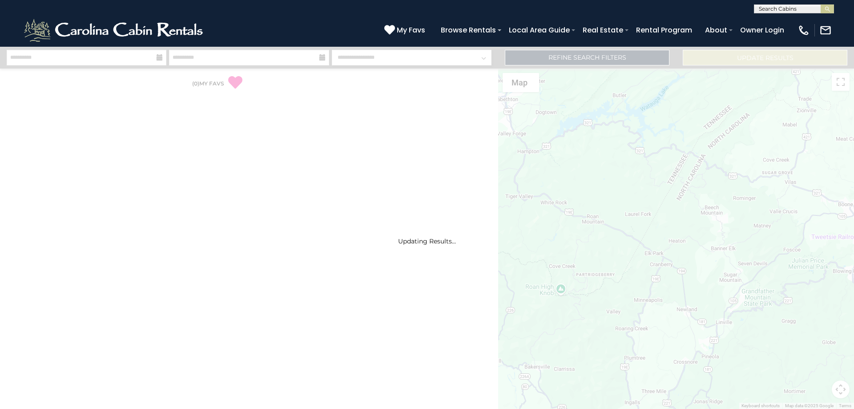
select select "*"
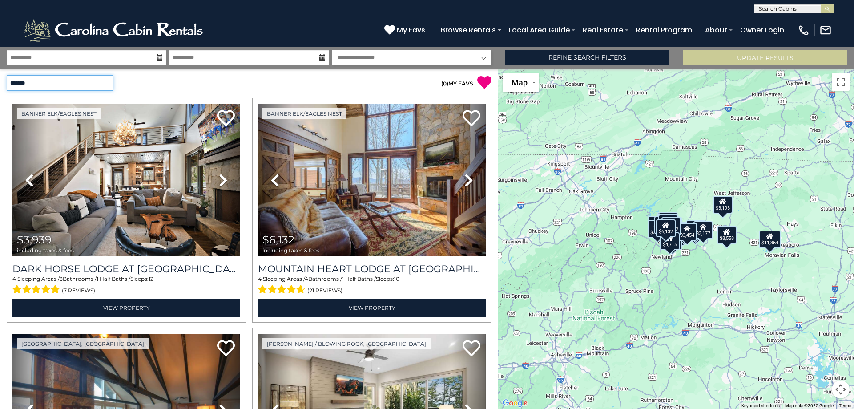
click at [97, 84] on select "**********" at bounding box center [60, 83] width 107 height 16
select select "*****"
click at [7, 75] on select "**********" at bounding box center [60, 83] width 107 height 16
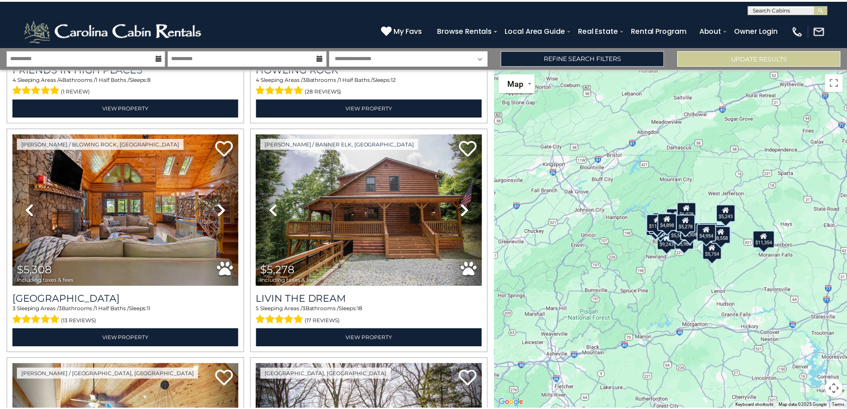
scroll to position [2485, 0]
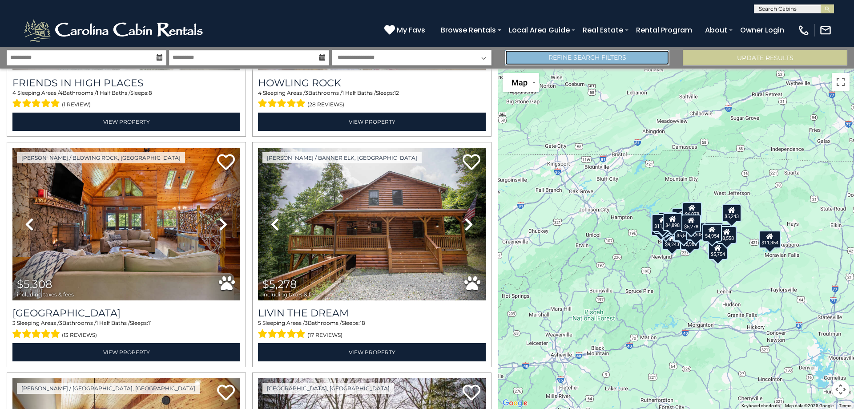
click at [593, 57] on link "Refine Search Filters" at bounding box center [587, 58] width 164 height 16
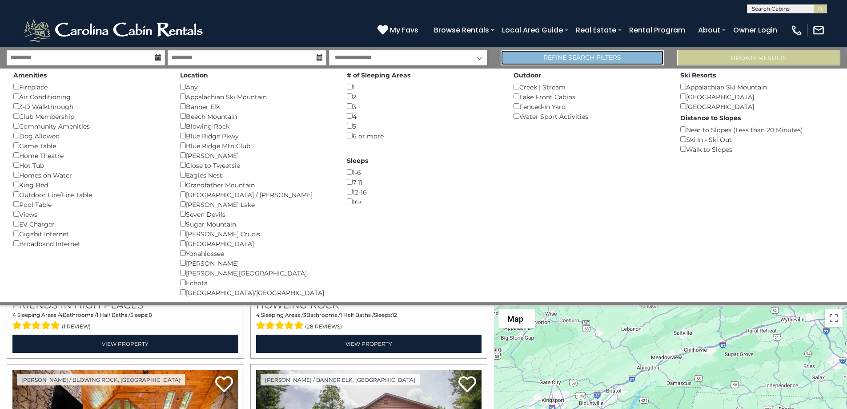
scroll to position [2471, 0]
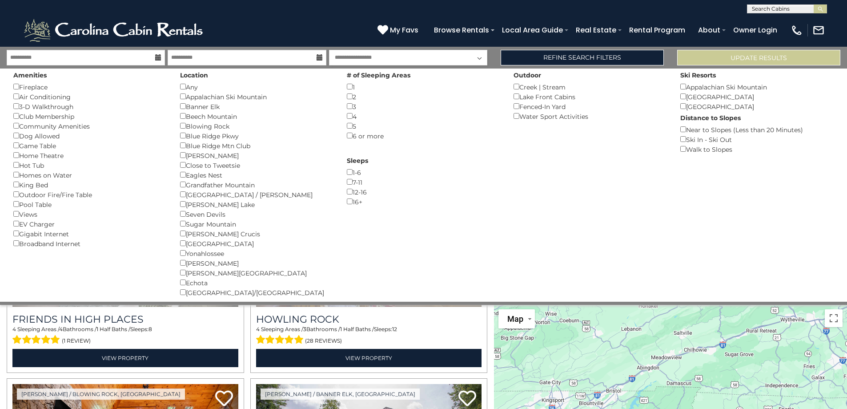
click at [552, 88] on div "Creek | Stream ()" at bounding box center [589, 87] width 153 height 10
click at [753, 60] on button "Please Update Results" at bounding box center [758, 58] width 163 height 16
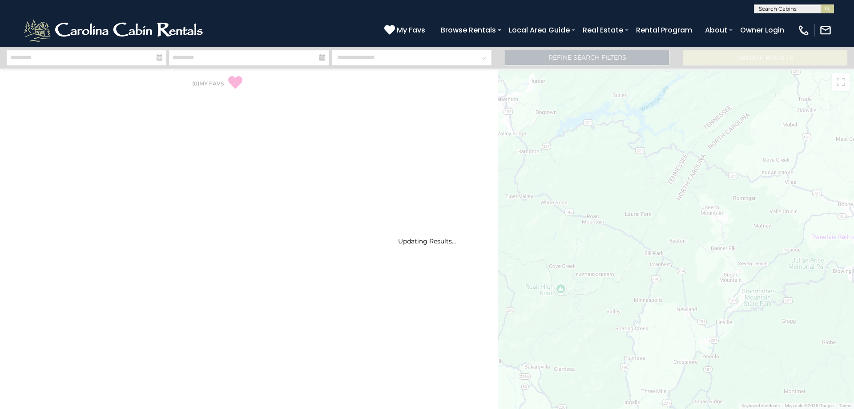
select select "*"
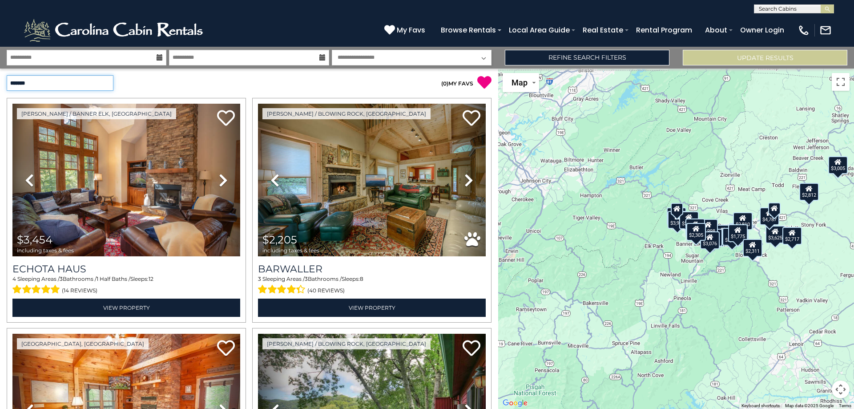
drag, startPoint x: 104, startPoint y: 82, endPoint x: 101, endPoint y: 87, distance: 6.4
click at [104, 82] on select "**********" at bounding box center [60, 83] width 107 height 16
select select "*****"
click at [7, 75] on select "**********" at bounding box center [60, 83] width 107 height 16
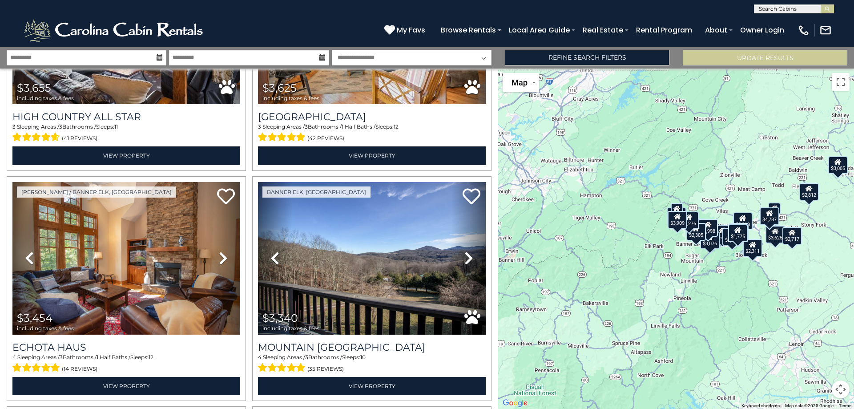
scroll to position [371, 0]
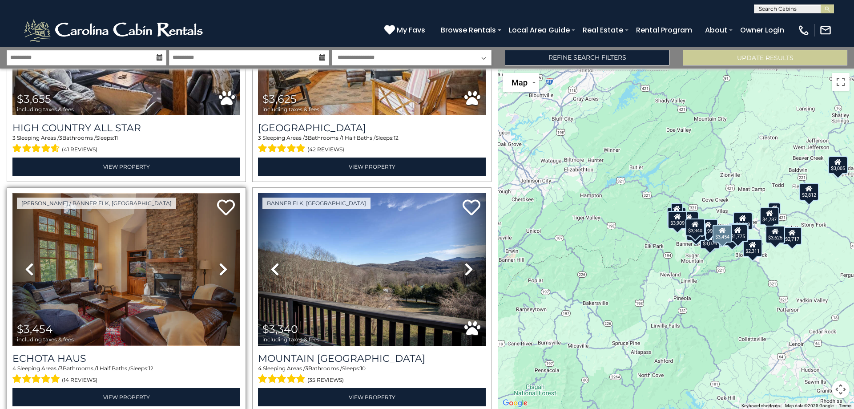
click at [95, 275] on img at bounding box center [126, 269] width 228 height 152
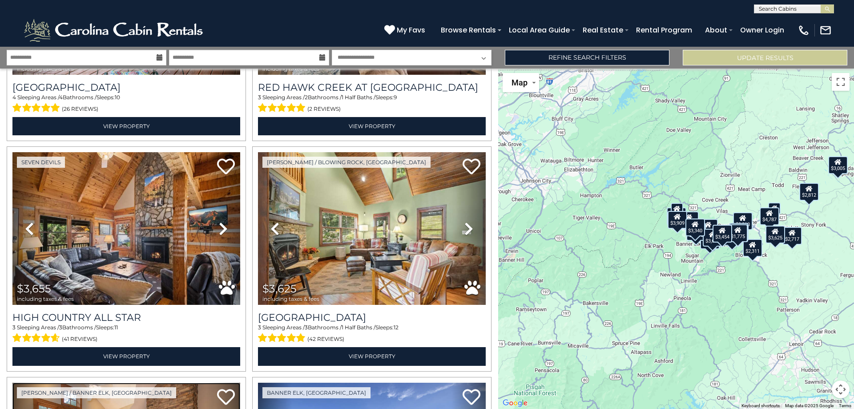
scroll to position [189, 0]
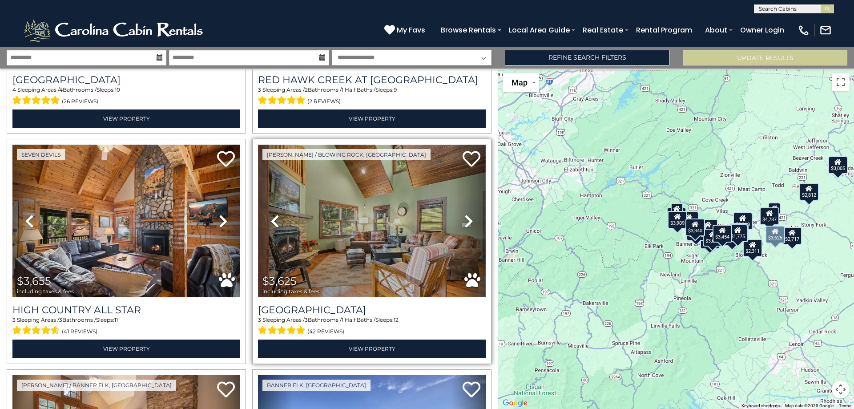
click at [363, 208] on img at bounding box center [372, 220] width 228 height 152
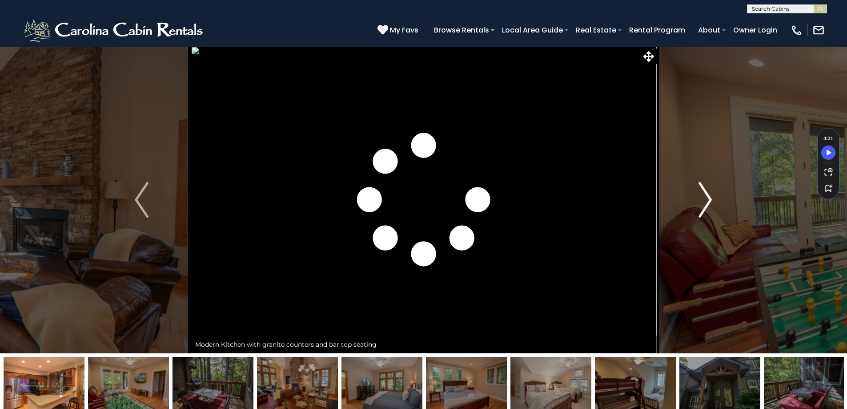
click at [705, 201] on img "Next" at bounding box center [704, 200] width 13 height 36
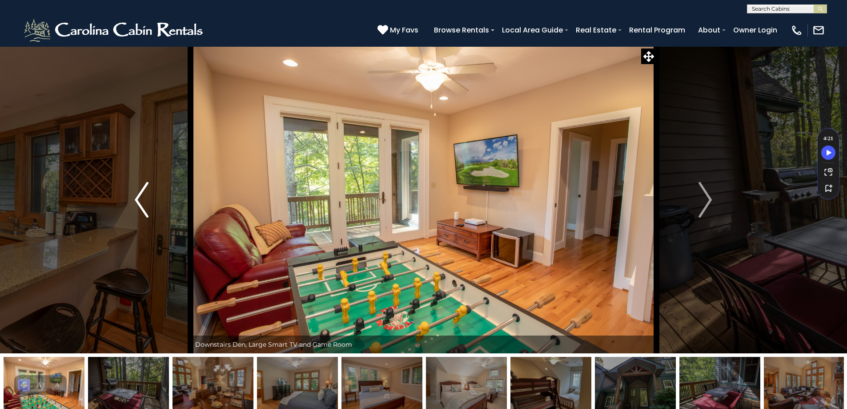
click at [152, 204] on button "Previous" at bounding box center [141, 199] width 98 height 307
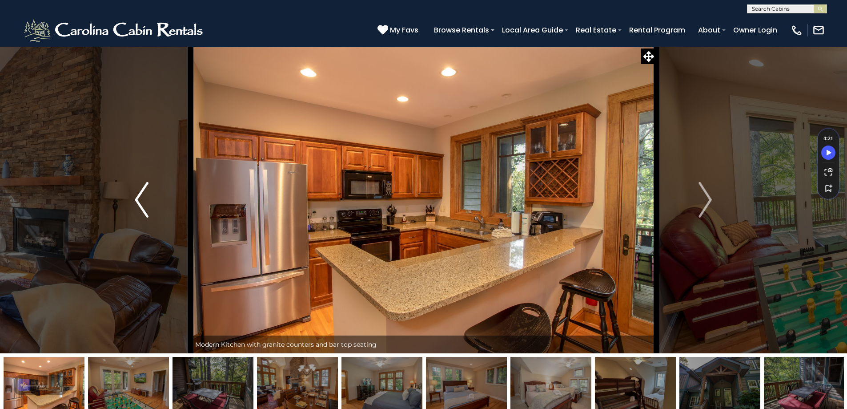
click at [152, 204] on button "Previous" at bounding box center [141, 199] width 98 height 307
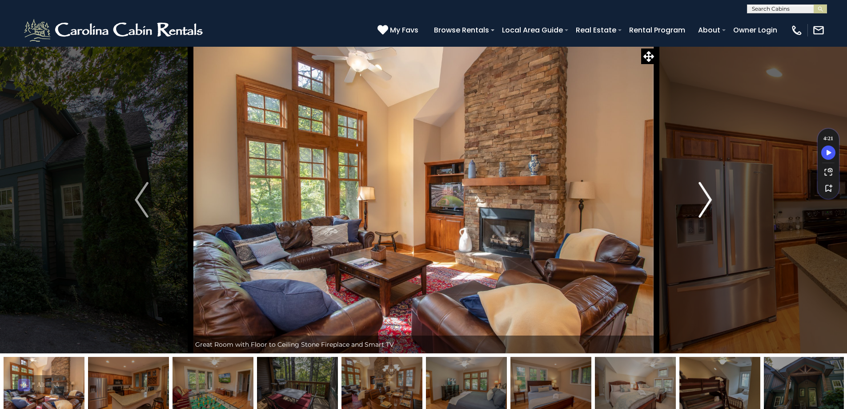
click at [704, 200] on img "Next" at bounding box center [704, 200] width 13 height 36
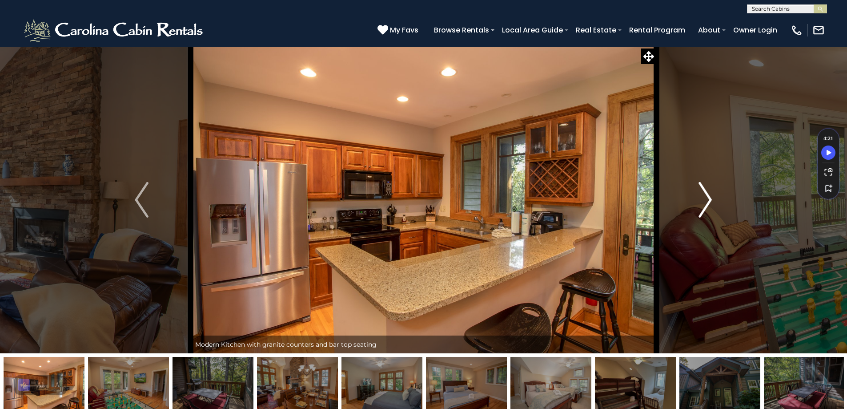
click at [705, 200] on img "Next" at bounding box center [704, 200] width 13 height 36
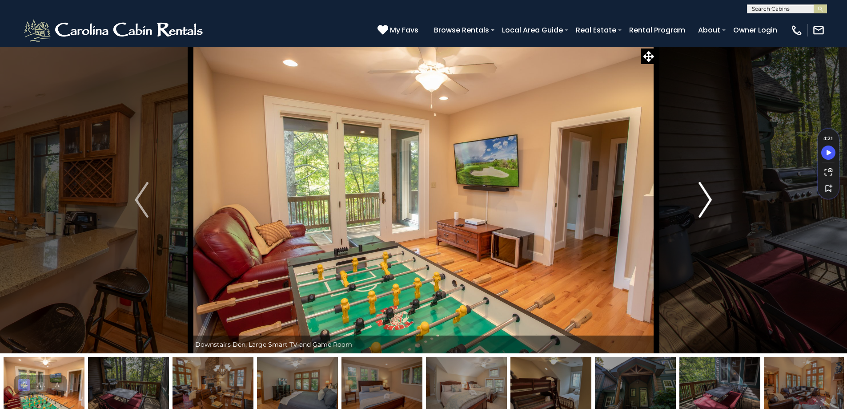
click at [706, 200] on img "Next" at bounding box center [704, 200] width 13 height 36
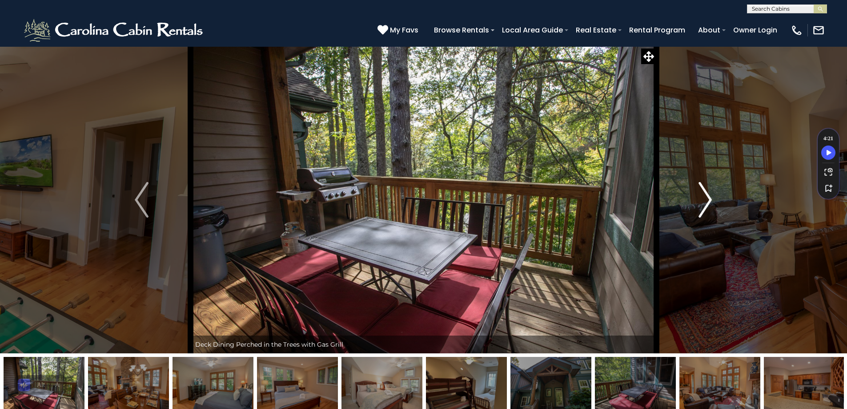
click at [706, 200] on img "Next" at bounding box center [704, 200] width 13 height 36
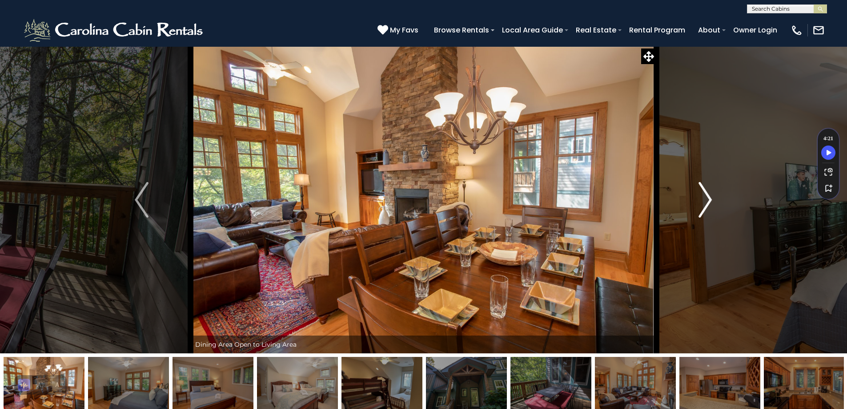
click at [706, 200] on img "Next" at bounding box center [704, 200] width 13 height 36
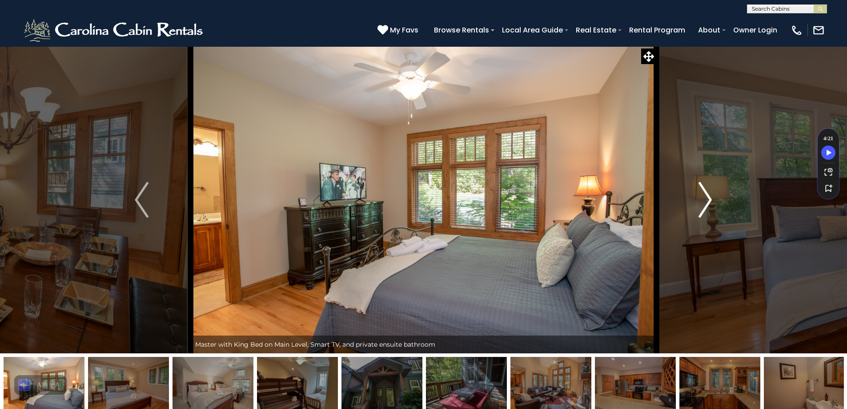
click at [706, 200] on img "Next" at bounding box center [704, 200] width 13 height 36
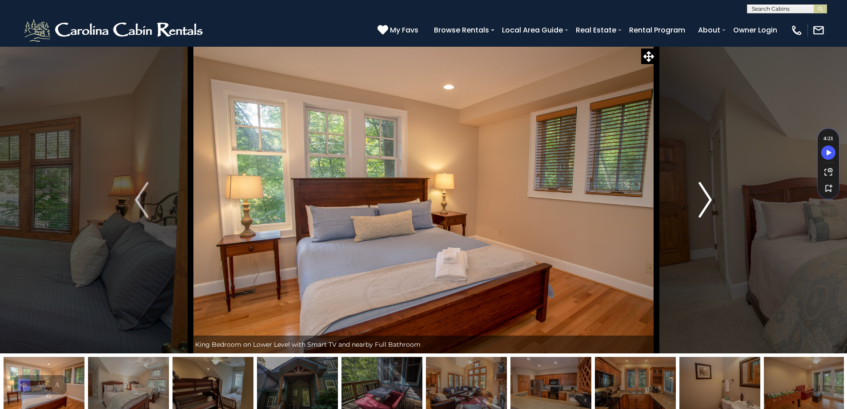
click at [706, 200] on img "Next" at bounding box center [704, 200] width 13 height 36
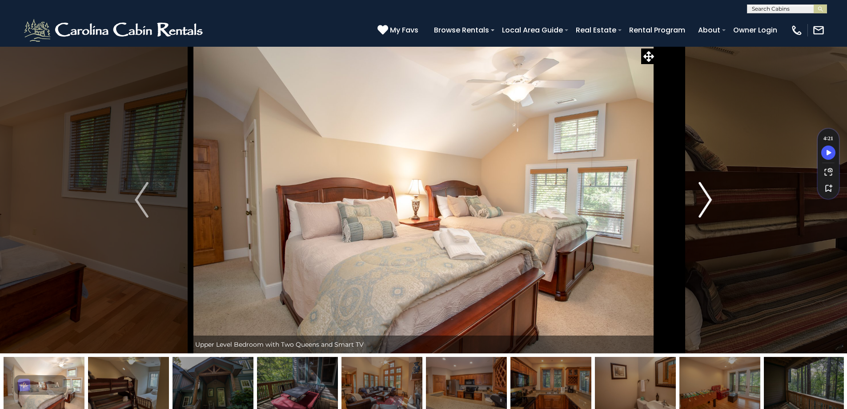
click at [706, 200] on img "Next" at bounding box center [704, 200] width 13 height 36
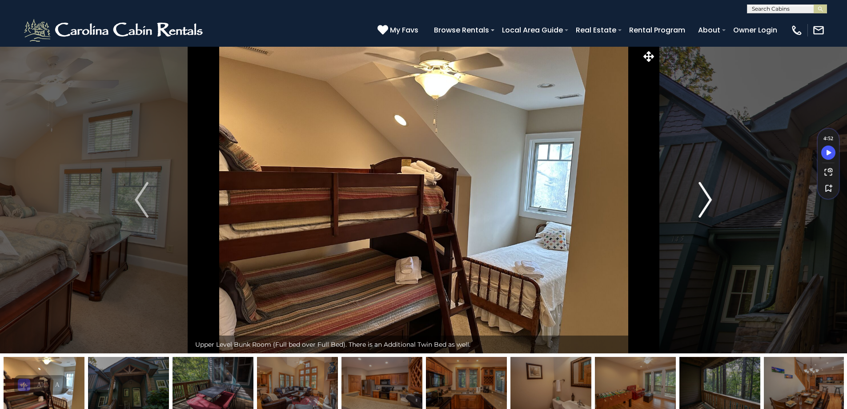
click at [706, 200] on img "Next" at bounding box center [704, 200] width 13 height 36
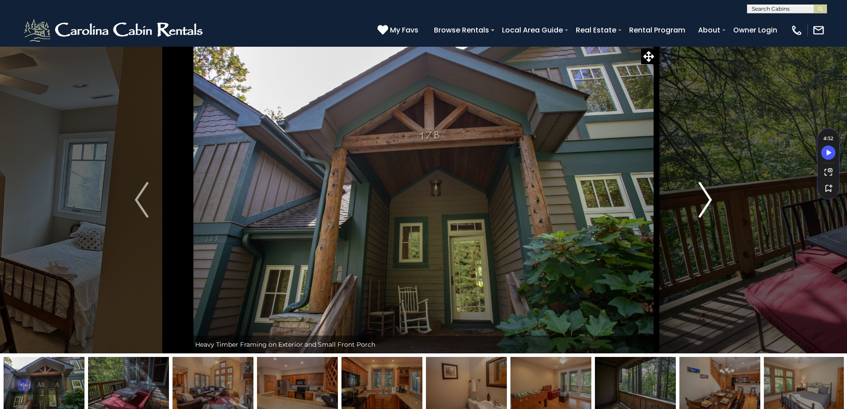
click at [706, 200] on img "Next" at bounding box center [704, 200] width 13 height 36
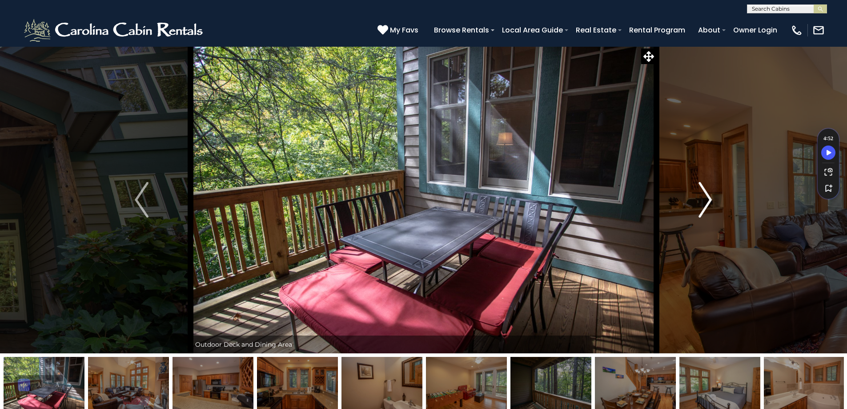
click at [706, 200] on img "Next" at bounding box center [704, 200] width 13 height 36
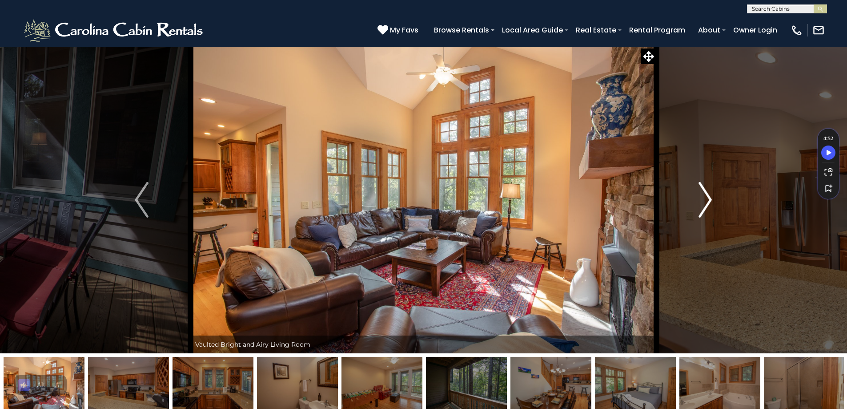
click at [706, 200] on img "Next" at bounding box center [704, 200] width 13 height 36
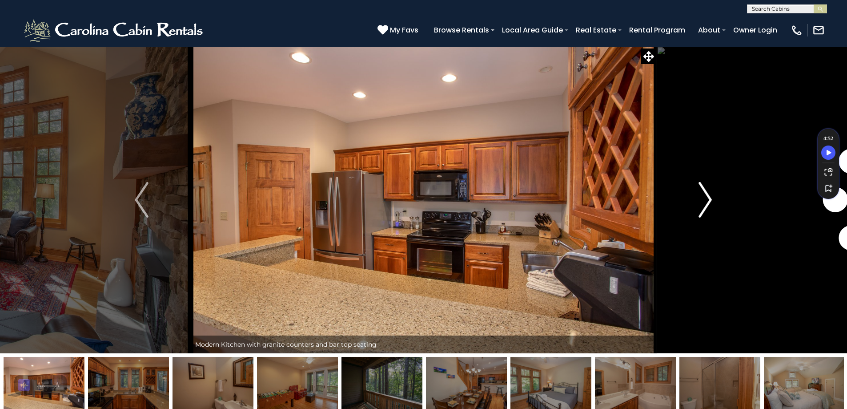
click at [706, 200] on img "Next" at bounding box center [704, 200] width 13 height 36
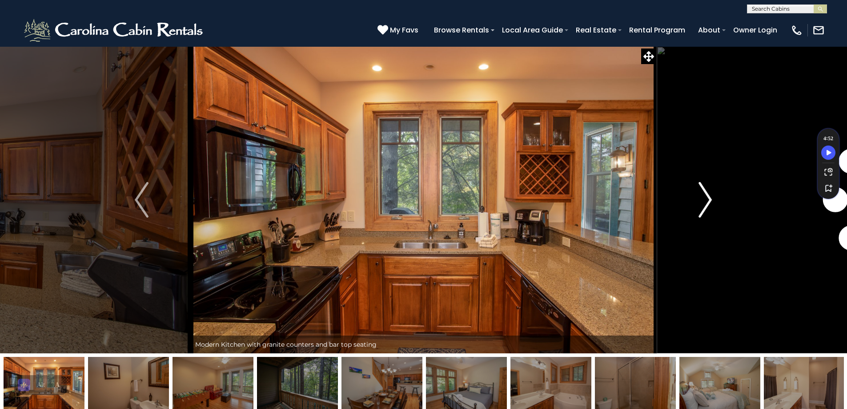
click at [706, 200] on img "Next" at bounding box center [704, 200] width 13 height 36
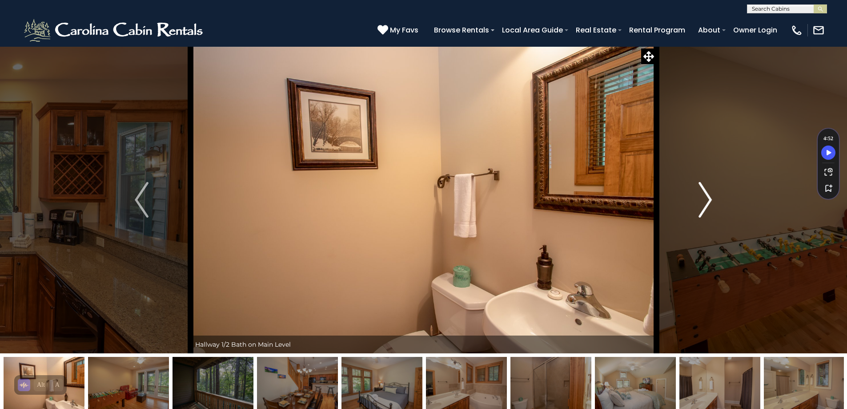
click at [706, 201] on img "Next" at bounding box center [704, 200] width 13 height 36
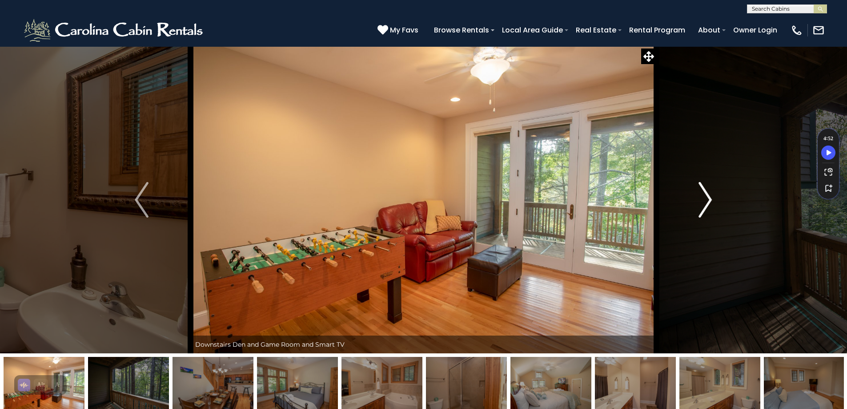
click at [706, 201] on img "Next" at bounding box center [704, 200] width 13 height 36
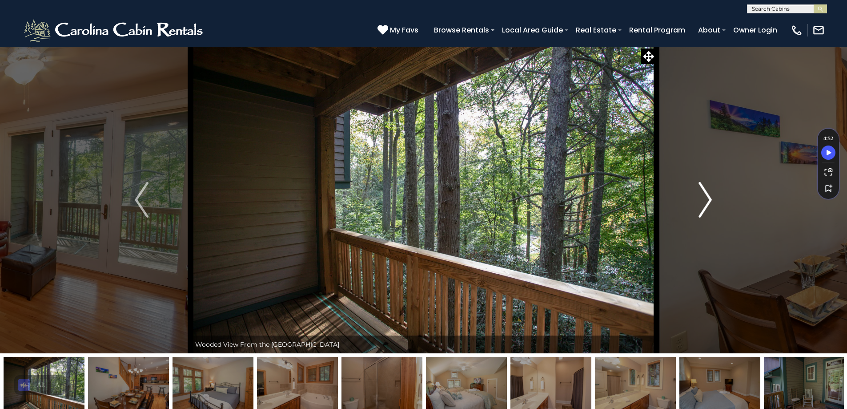
click at [706, 201] on img "Next" at bounding box center [704, 200] width 13 height 36
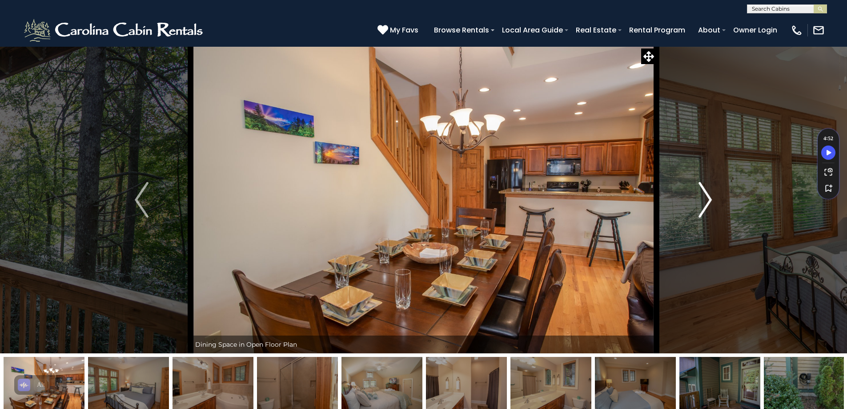
click at [706, 201] on img "Next" at bounding box center [704, 200] width 13 height 36
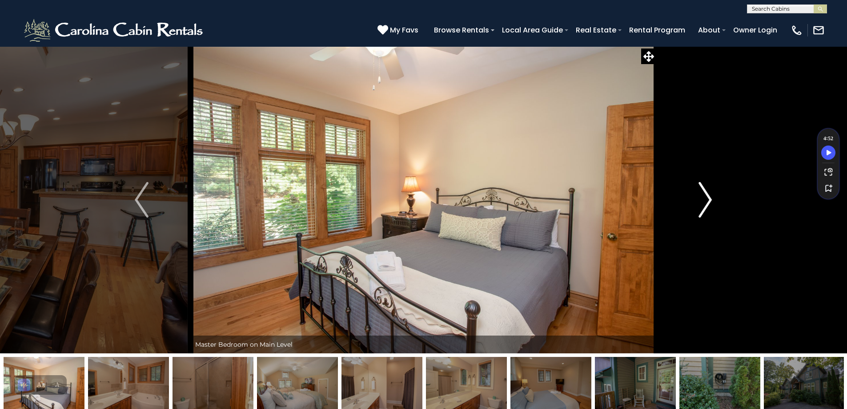
click at [706, 201] on img "Next" at bounding box center [704, 200] width 13 height 36
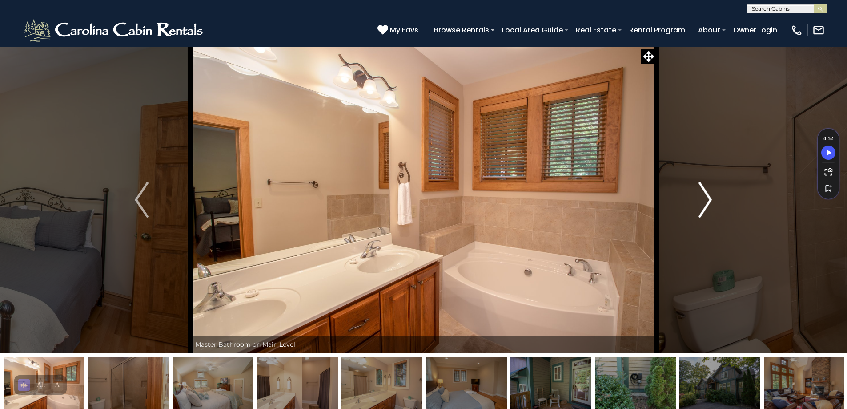
click at [706, 201] on img "Next" at bounding box center [704, 200] width 13 height 36
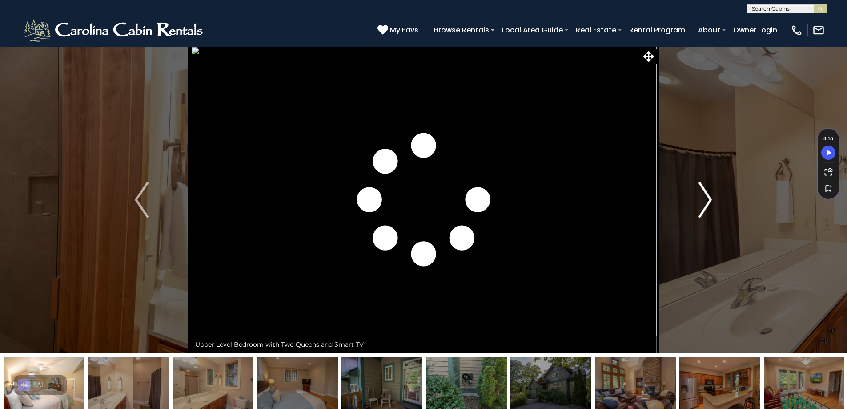
click at [707, 201] on img "Next" at bounding box center [704, 200] width 13 height 36
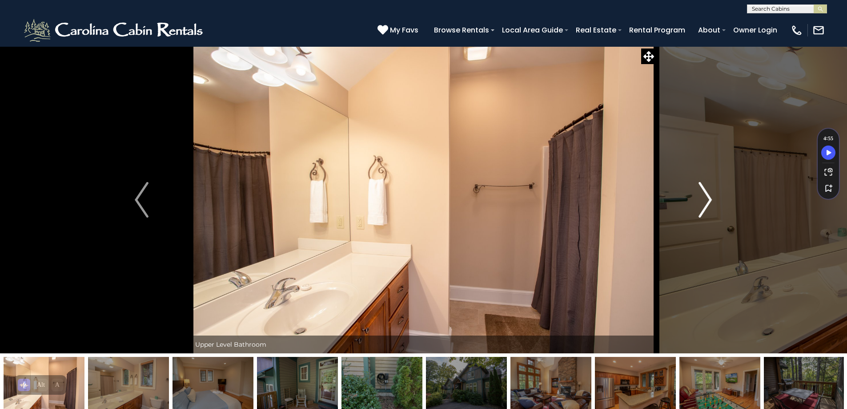
click at [707, 201] on img "Next" at bounding box center [704, 200] width 13 height 36
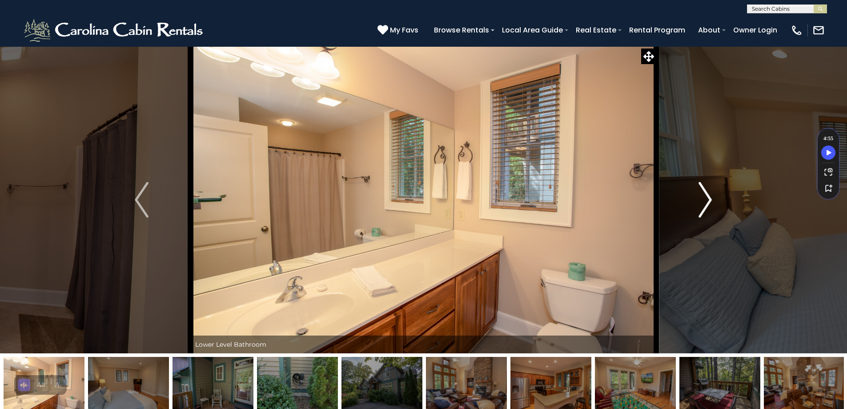
click at [707, 201] on img "Next" at bounding box center [704, 200] width 13 height 36
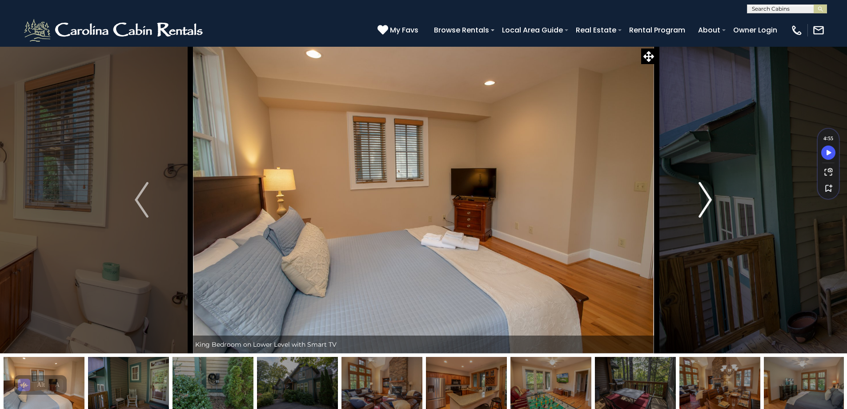
click at [707, 201] on img "Next" at bounding box center [704, 200] width 13 height 36
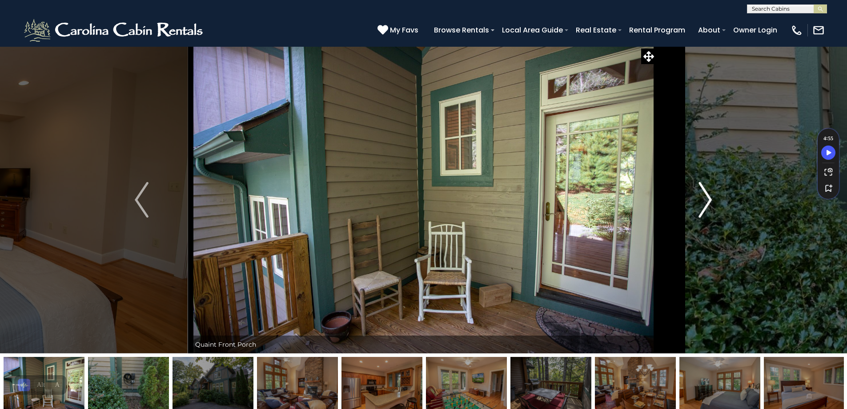
click at [707, 201] on img "Next" at bounding box center [704, 200] width 13 height 36
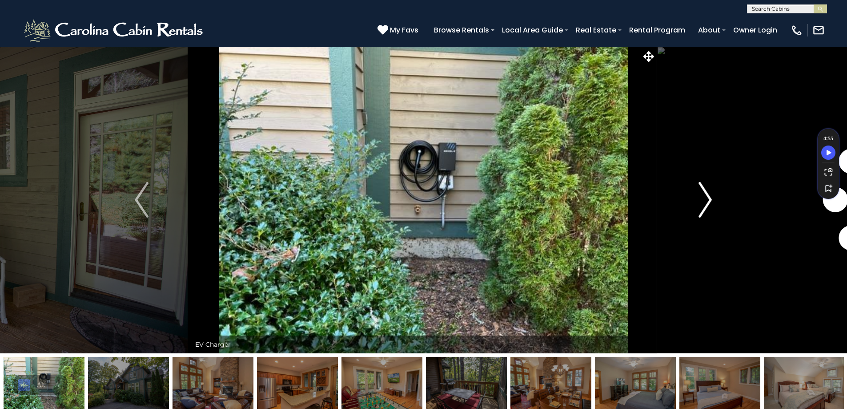
click at [707, 201] on img "Next" at bounding box center [704, 200] width 13 height 36
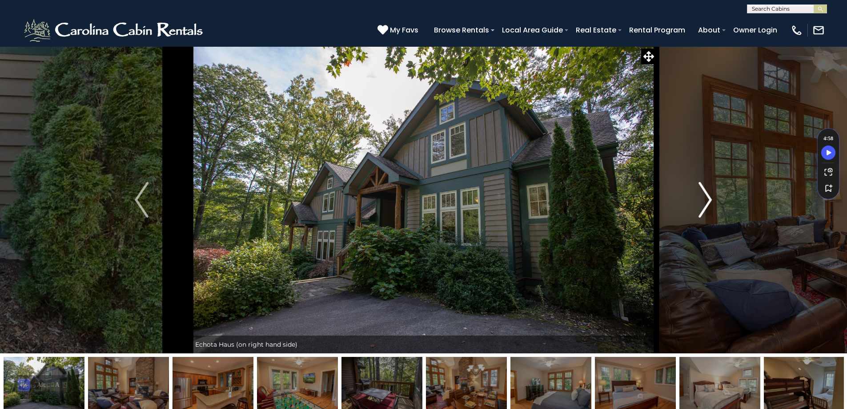
click at [707, 201] on img "Next" at bounding box center [704, 200] width 13 height 36
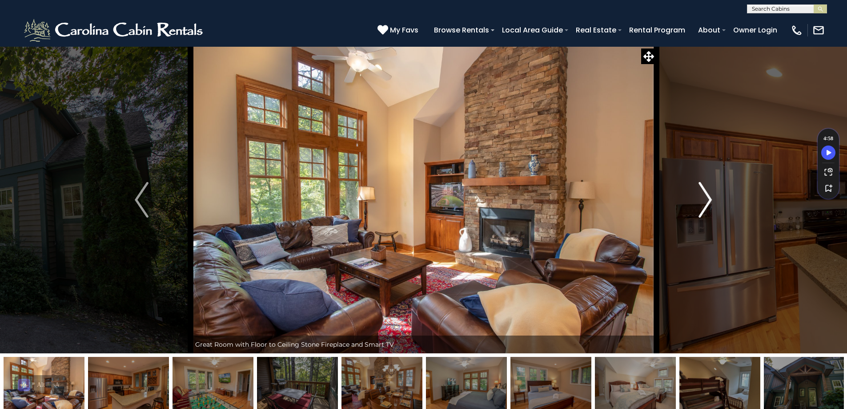
click at [707, 201] on img "Next" at bounding box center [704, 200] width 13 height 36
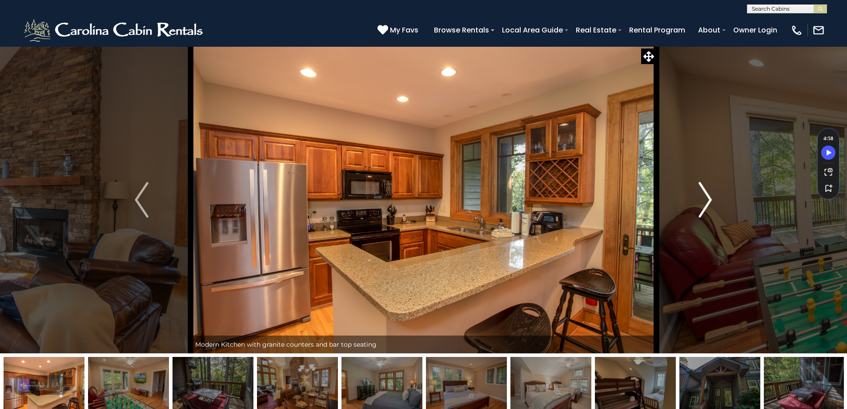
click at [707, 201] on img "Next" at bounding box center [704, 200] width 13 height 36
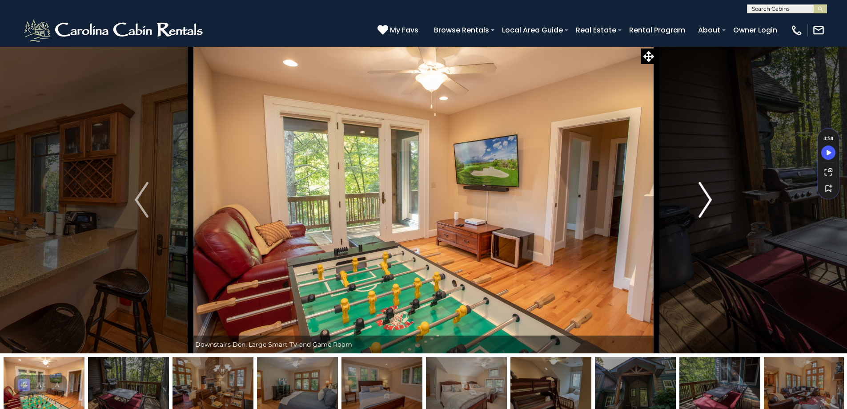
click at [707, 201] on img "Next" at bounding box center [704, 200] width 13 height 36
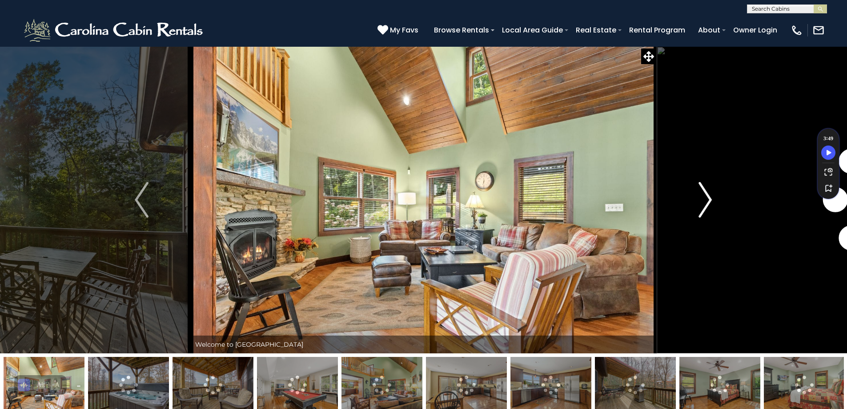
click at [707, 201] on img "Next" at bounding box center [704, 200] width 13 height 36
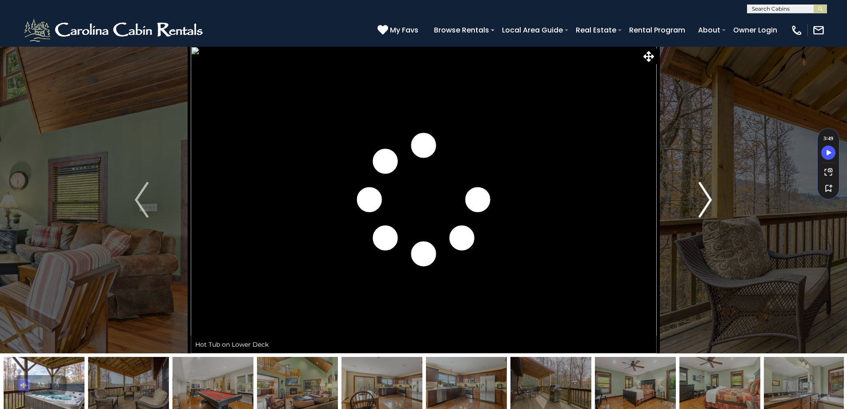
click at [707, 201] on img "Next" at bounding box center [704, 200] width 13 height 36
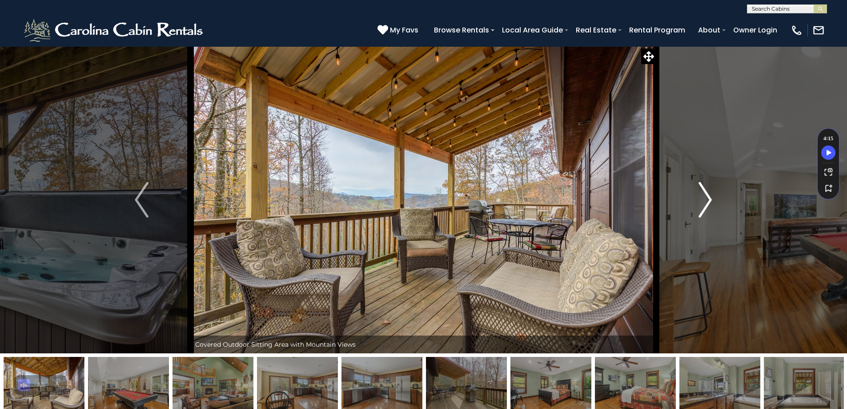
click at [707, 201] on img "Next" at bounding box center [704, 200] width 13 height 36
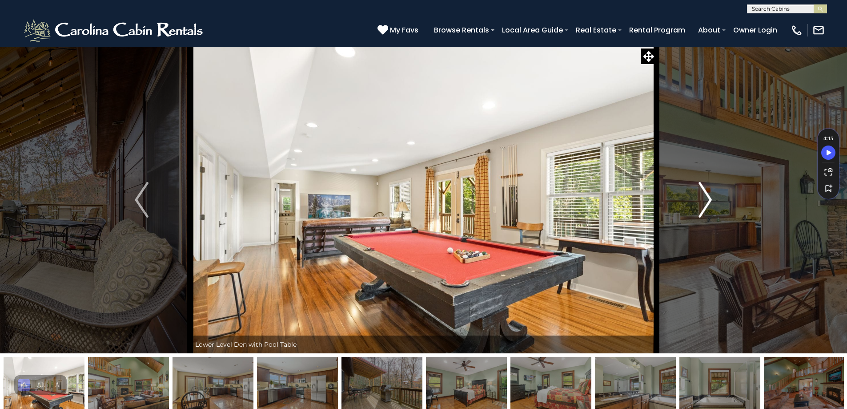
click at [707, 201] on img "Next" at bounding box center [704, 200] width 13 height 36
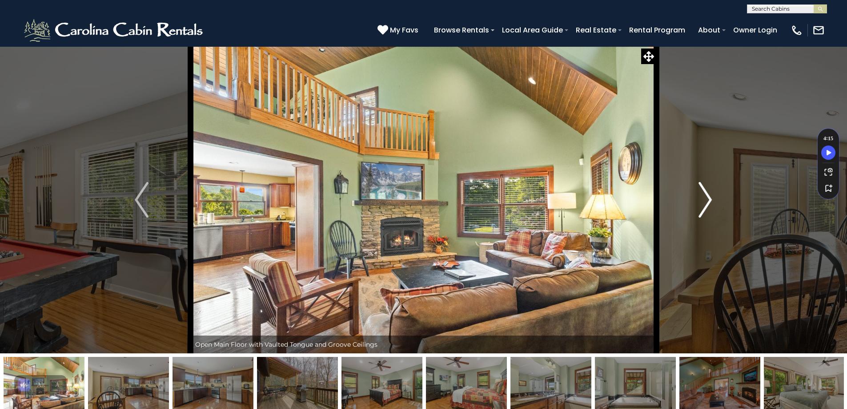
click at [707, 201] on img "Next" at bounding box center [704, 200] width 13 height 36
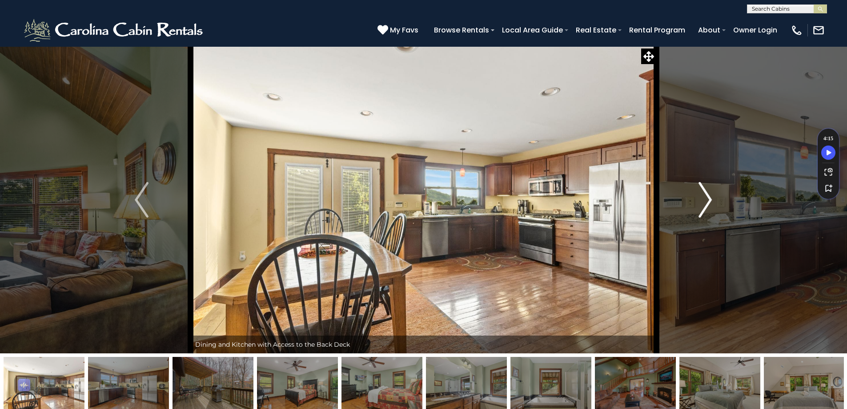
click at [707, 201] on img "Next" at bounding box center [704, 200] width 13 height 36
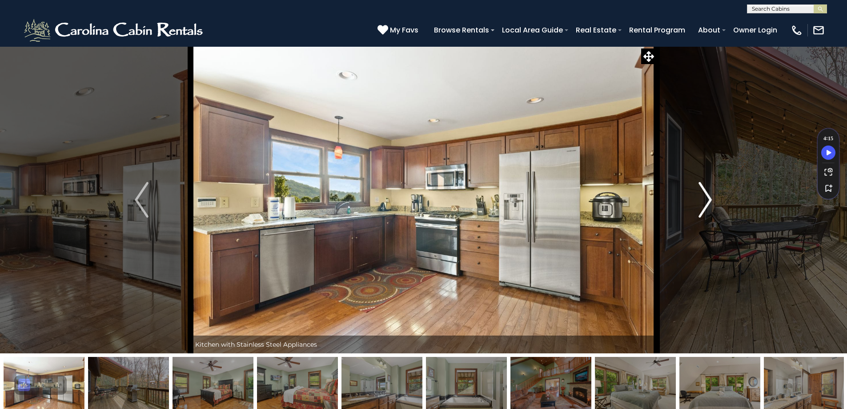
click at [707, 201] on img "Next" at bounding box center [704, 200] width 13 height 36
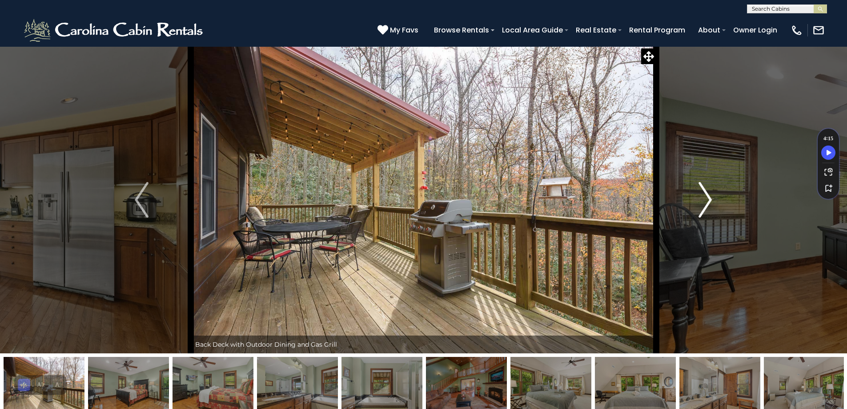
click at [707, 201] on img "Next" at bounding box center [704, 200] width 13 height 36
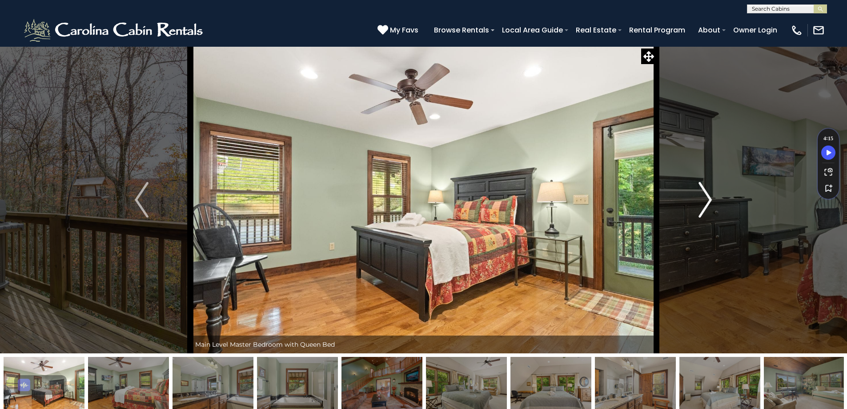
click at [707, 201] on img "Next" at bounding box center [704, 200] width 13 height 36
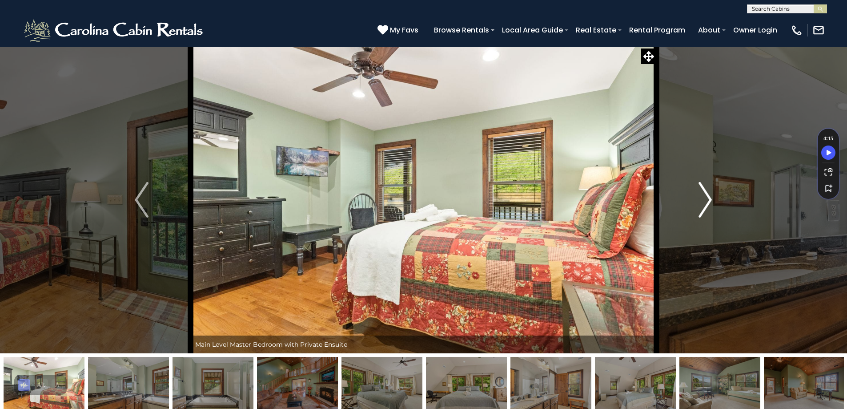
click at [707, 201] on img "Next" at bounding box center [704, 200] width 13 height 36
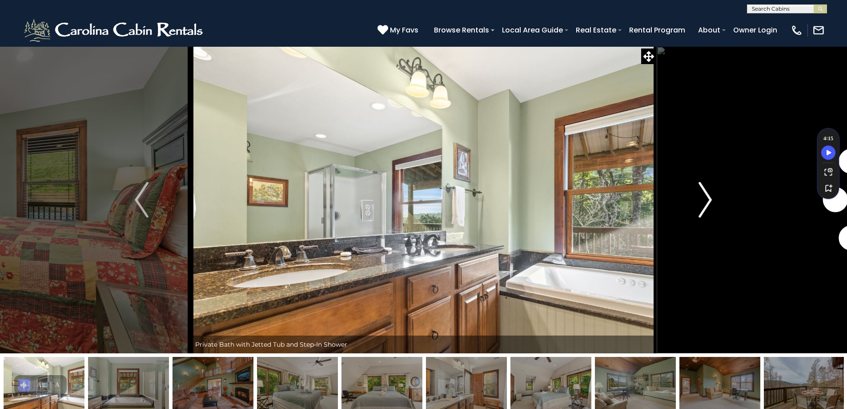
click at [707, 201] on img "Next" at bounding box center [704, 200] width 13 height 36
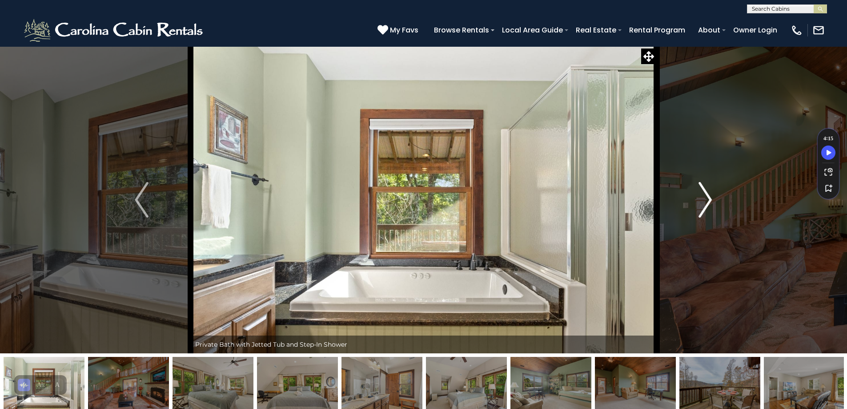
click at [707, 201] on img "Next" at bounding box center [704, 200] width 13 height 36
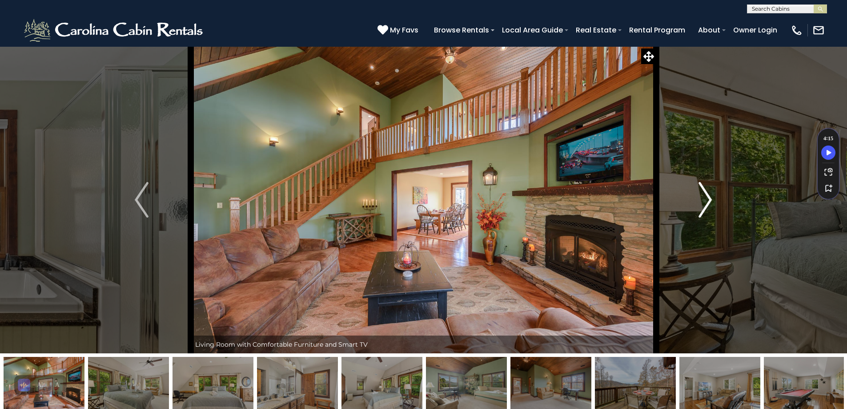
click at [707, 201] on img "Next" at bounding box center [704, 200] width 13 height 36
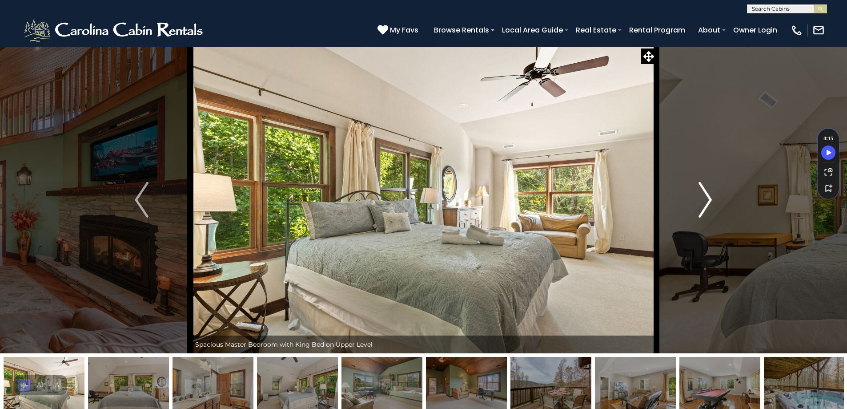
click at [707, 201] on img "Next" at bounding box center [704, 200] width 13 height 36
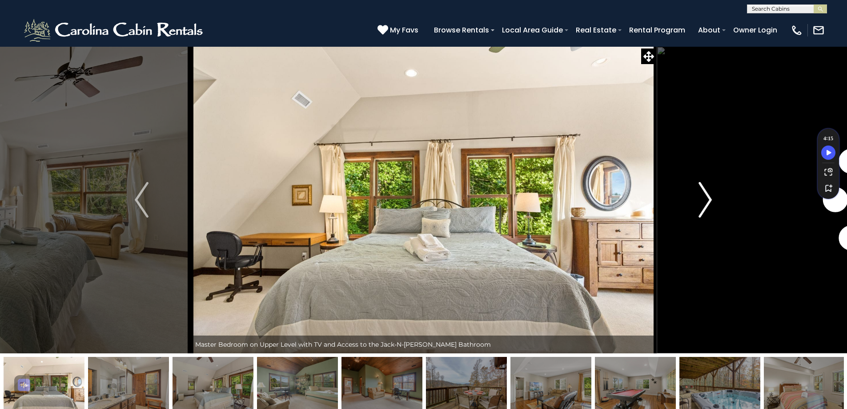
click at [707, 200] on img "Next" at bounding box center [704, 200] width 13 height 36
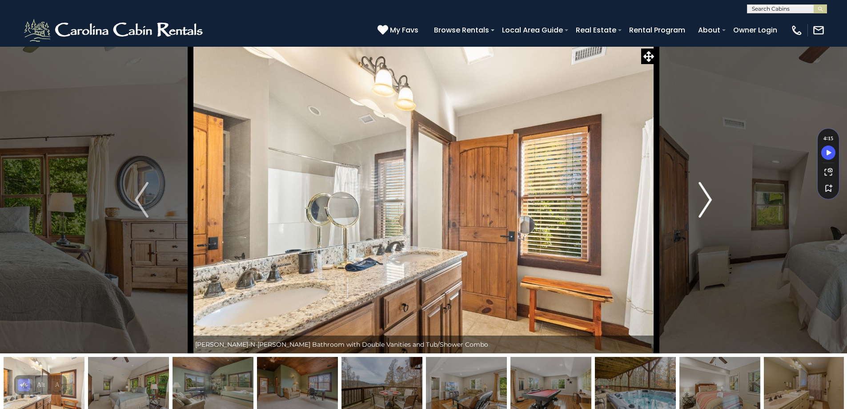
click at [707, 200] on img "Next" at bounding box center [704, 200] width 13 height 36
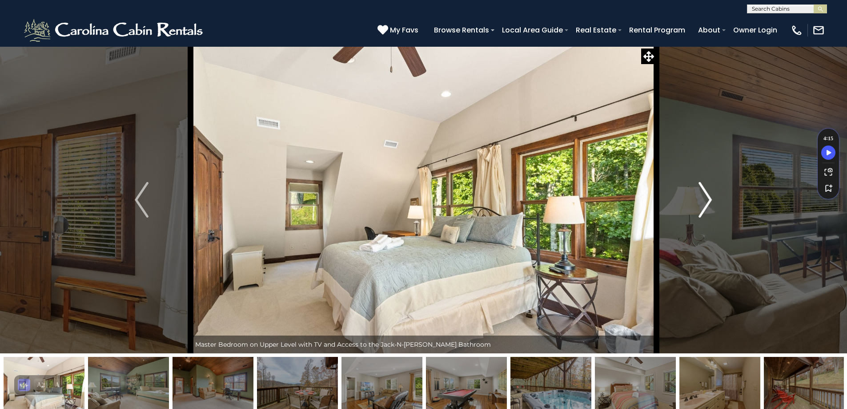
click at [707, 200] on img "Next" at bounding box center [704, 200] width 13 height 36
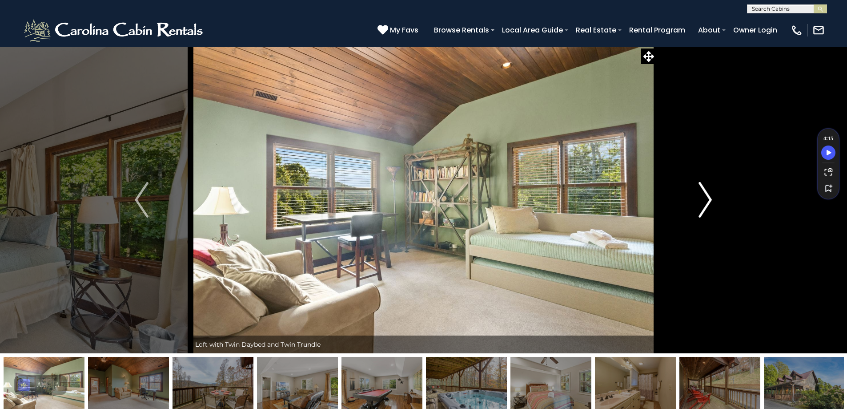
click at [707, 200] on img "Next" at bounding box center [704, 200] width 13 height 36
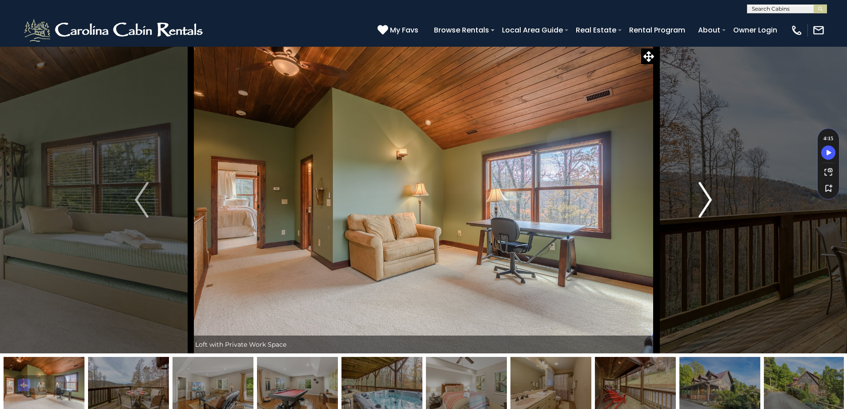
click at [707, 200] on img "Next" at bounding box center [704, 200] width 13 height 36
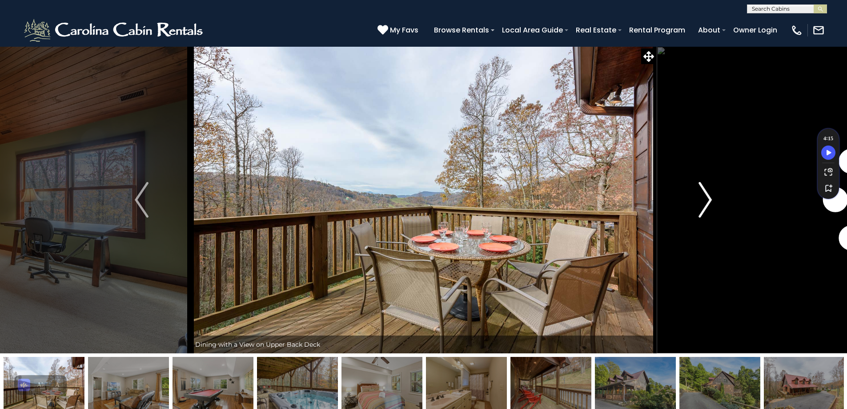
click at [707, 200] on img "Next" at bounding box center [704, 200] width 13 height 36
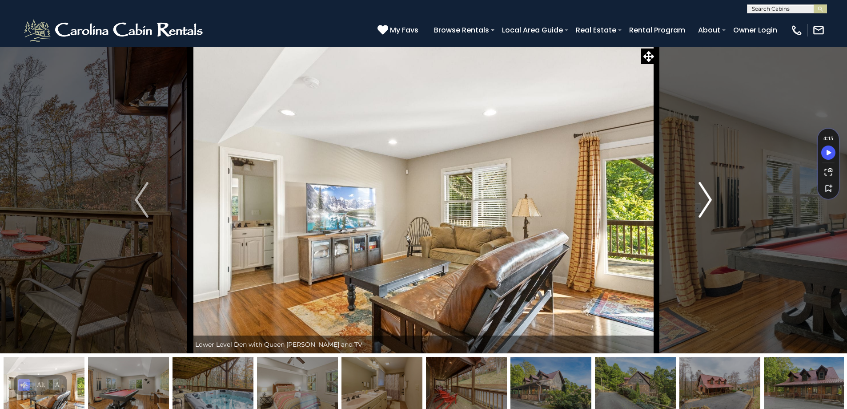
click at [707, 200] on img "Next" at bounding box center [704, 200] width 13 height 36
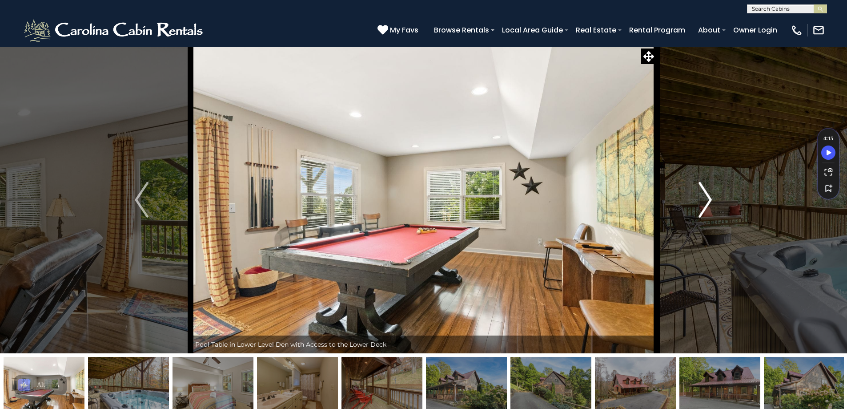
click at [707, 200] on img "Next" at bounding box center [704, 200] width 13 height 36
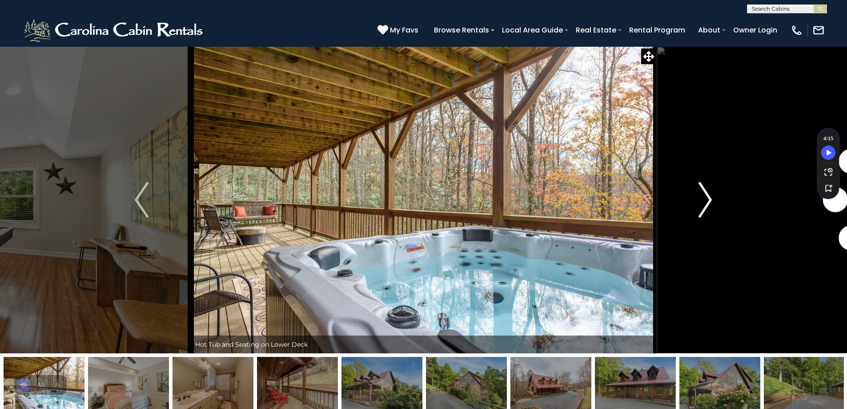
click at [707, 202] on img "Next" at bounding box center [704, 200] width 13 height 36
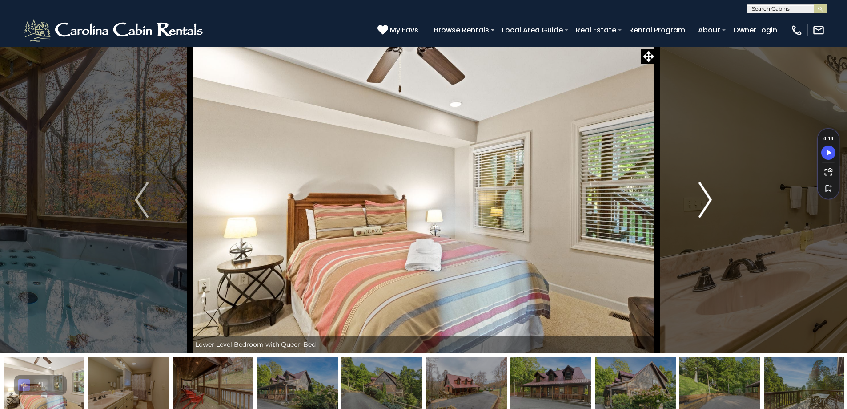
click at [706, 199] on img "Next" at bounding box center [704, 200] width 13 height 36
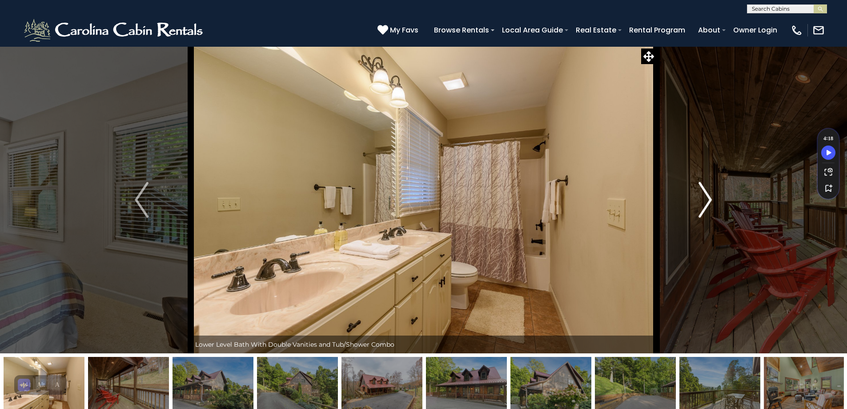
click at [706, 199] on img "Next" at bounding box center [704, 200] width 13 height 36
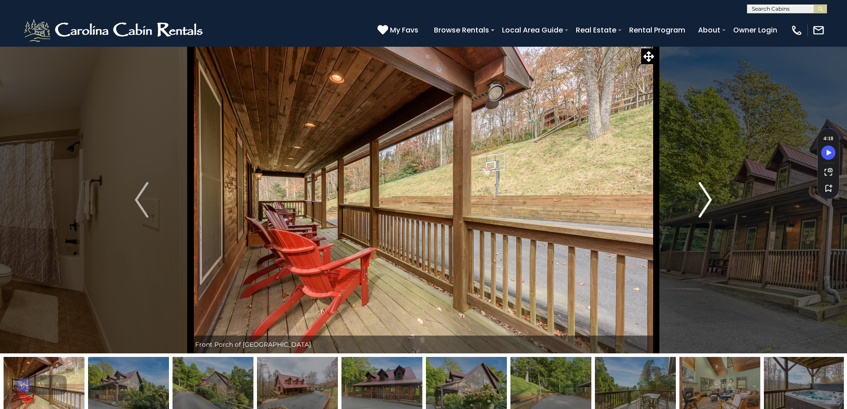
click at [706, 198] on img "Next" at bounding box center [704, 200] width 13 height 36
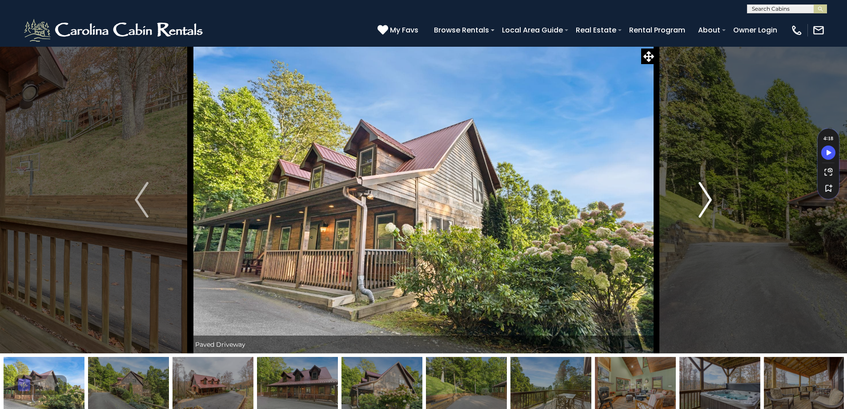
click at [706, 198] on img "Next" at bounding box center [704, 200] width 13 height 36
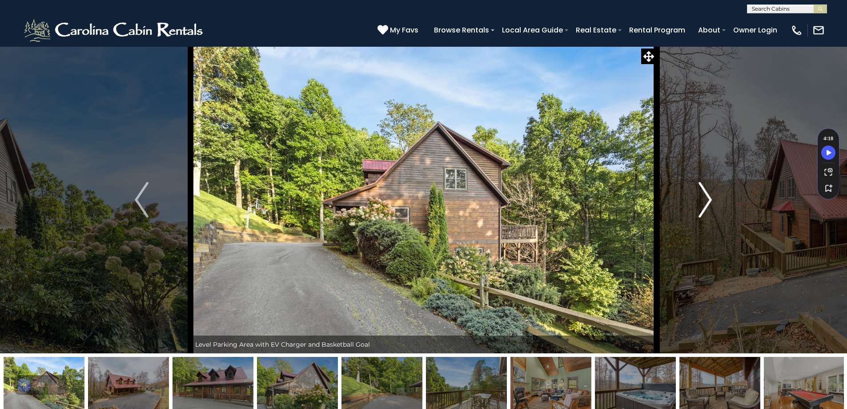
click at [706, 198] on img "Next" at bounding box center [704, 200] width 13 height 36
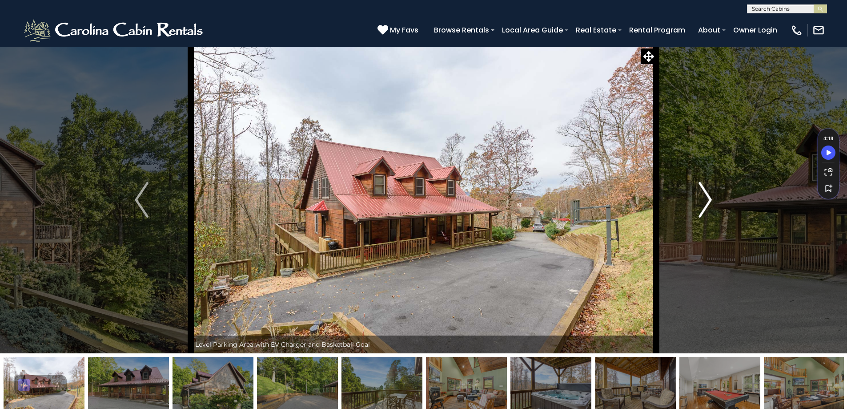
click at [706, 198] on img "Next" at bounding box center [704, 200] width 13 height 36
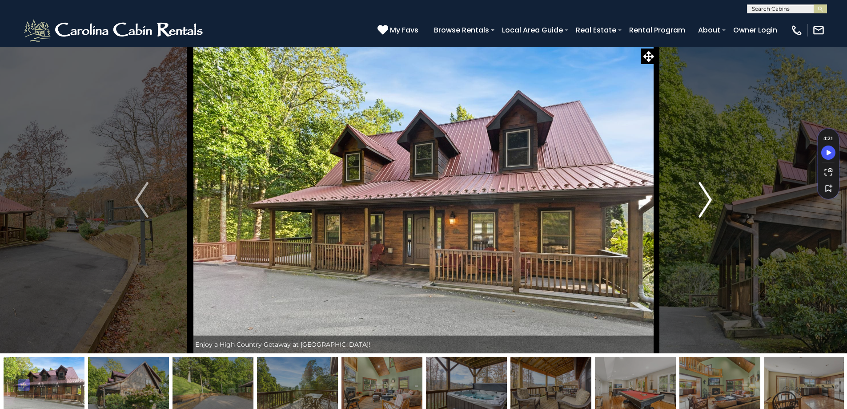
click at [706, 198] on img "Next" at bounding box center [704, 200] width 13 height 36
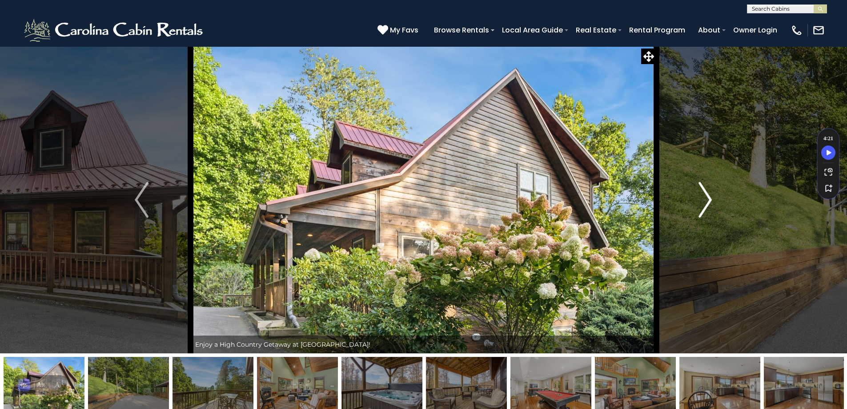
click at [706, 198] on img "Next" at bounding box center [704, 200] width 13 height 36
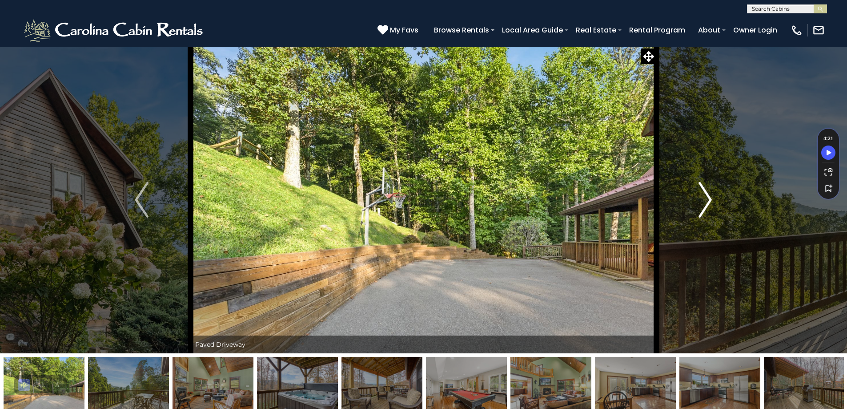
click at [706, 198] on img "Next" at bounding box center [704, 200] width 13 height 36
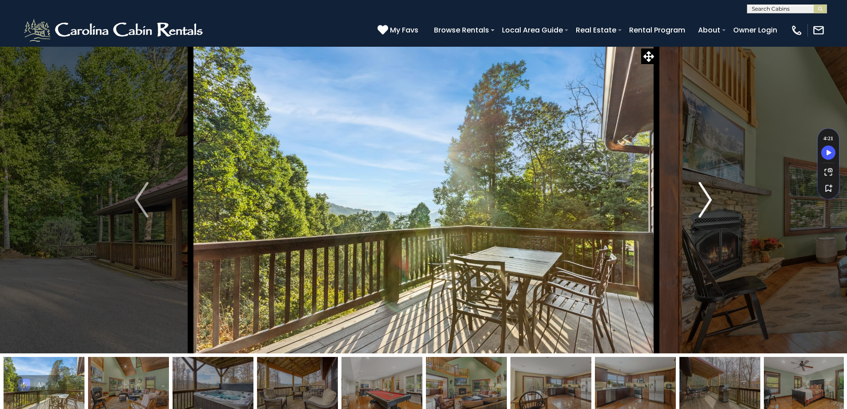
click at [706, 200] on img "Next" at bounding box center [704, 200] width 13 height 36
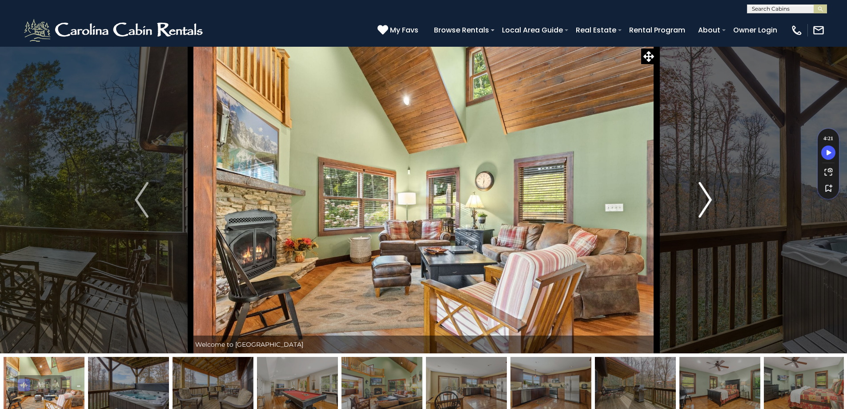
click at [706, 200] on img "Next" at bounding box center [704, 200] width 13 height 36
